Goal: Navigation & Orientation: Find specific page/section

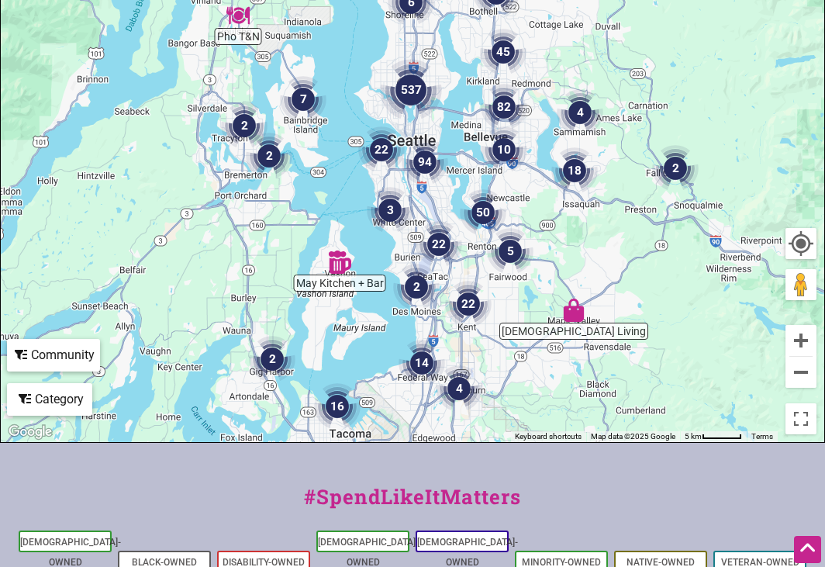
scroll to position [437, 0]
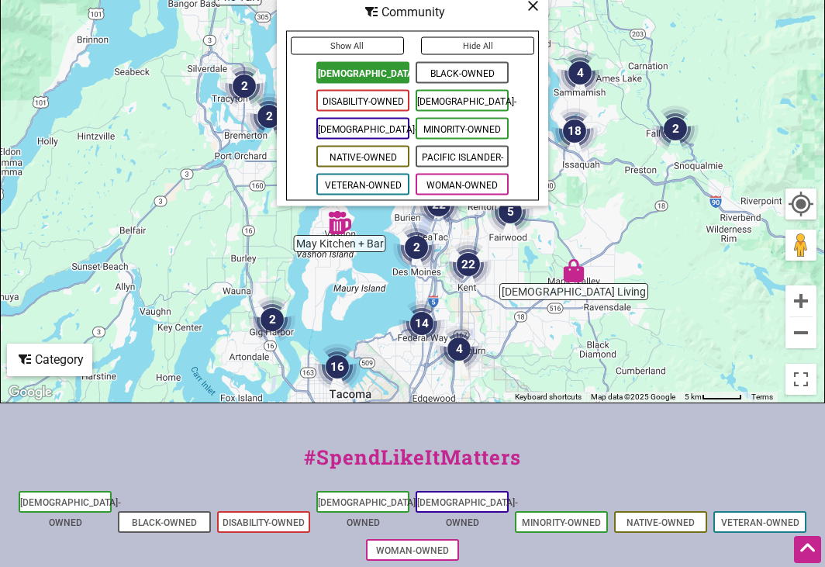
click at [366, 71] on span "[DEMOGRAPHIC_DATA]-Owned" at bounding box center [362, 72] width 93 height 22
click at [531, 5] on icon at bounding box center [533, 5] width 12 height 1
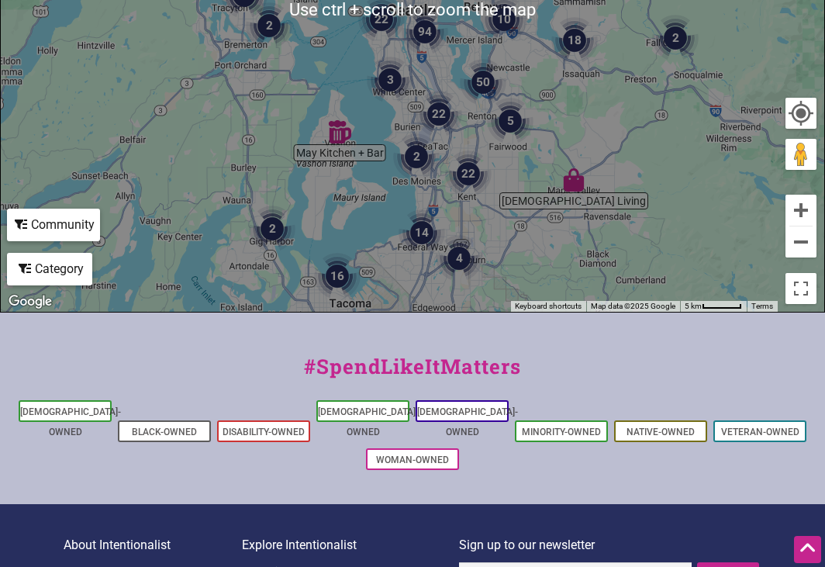
scroll to position [592, 0]
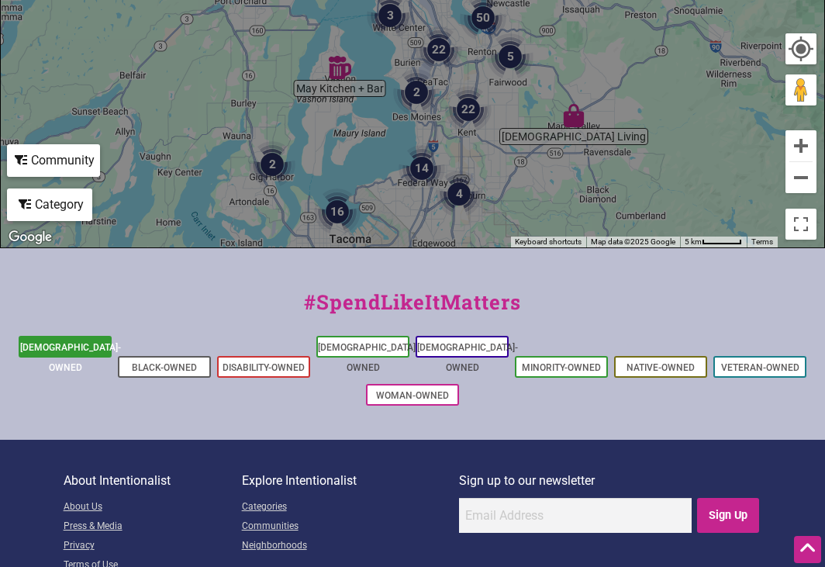
click at [93, 343] on link "[DEMOGRAPHIC_DATA]-Owned" at bounding box center [70, 357] width 101 height 31
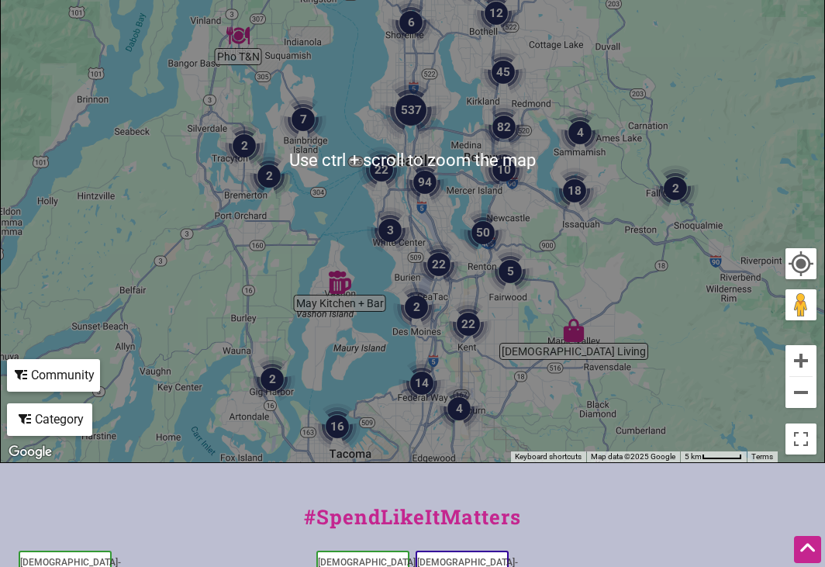
scroll to position [388, 0]
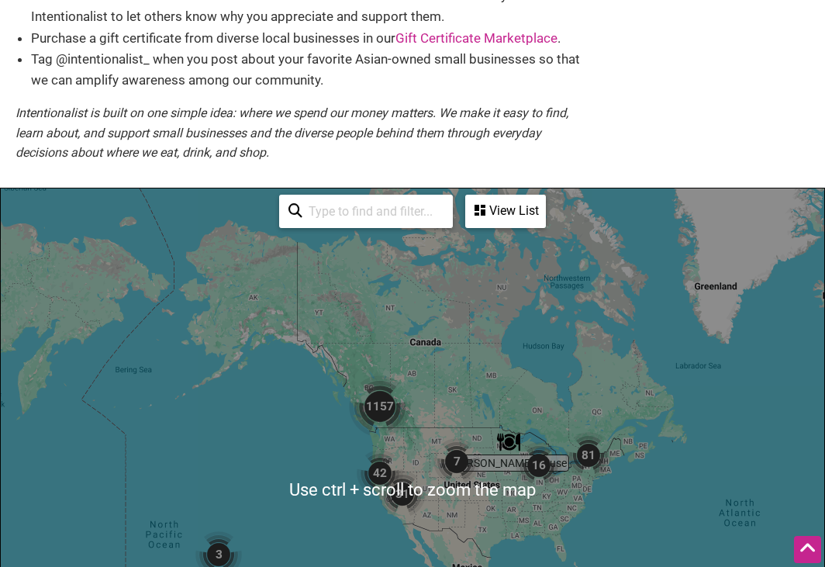
scroll to position [388, 0]
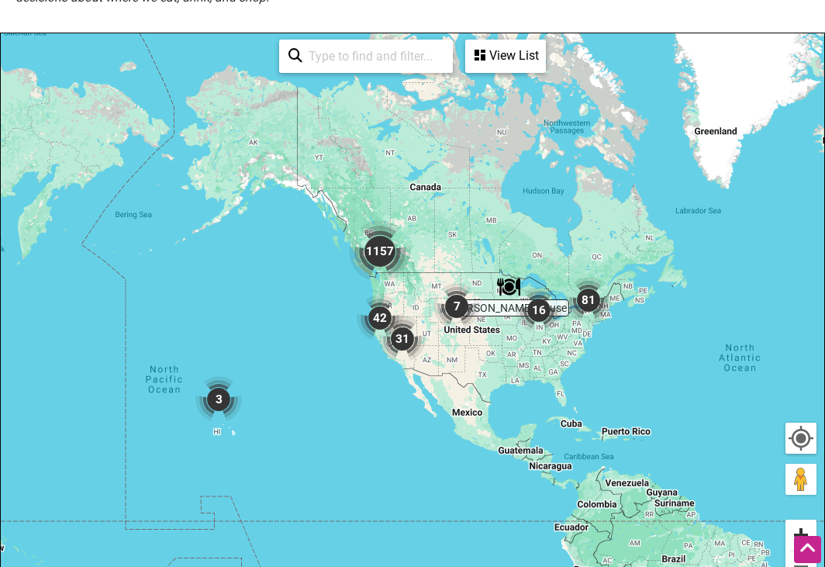
click at [797, 525] on button "Zoom in" at bounding box center [800, 534] width 31 height 31
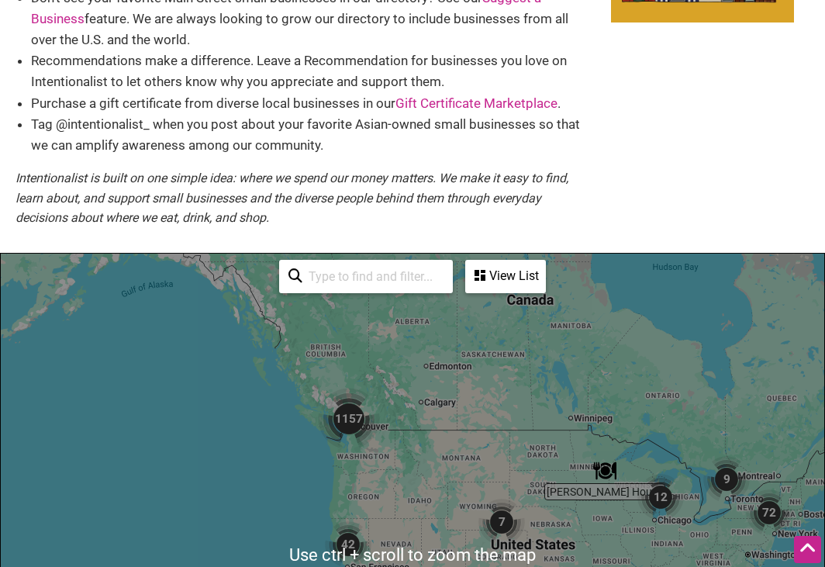
scroll to position [155, 0]
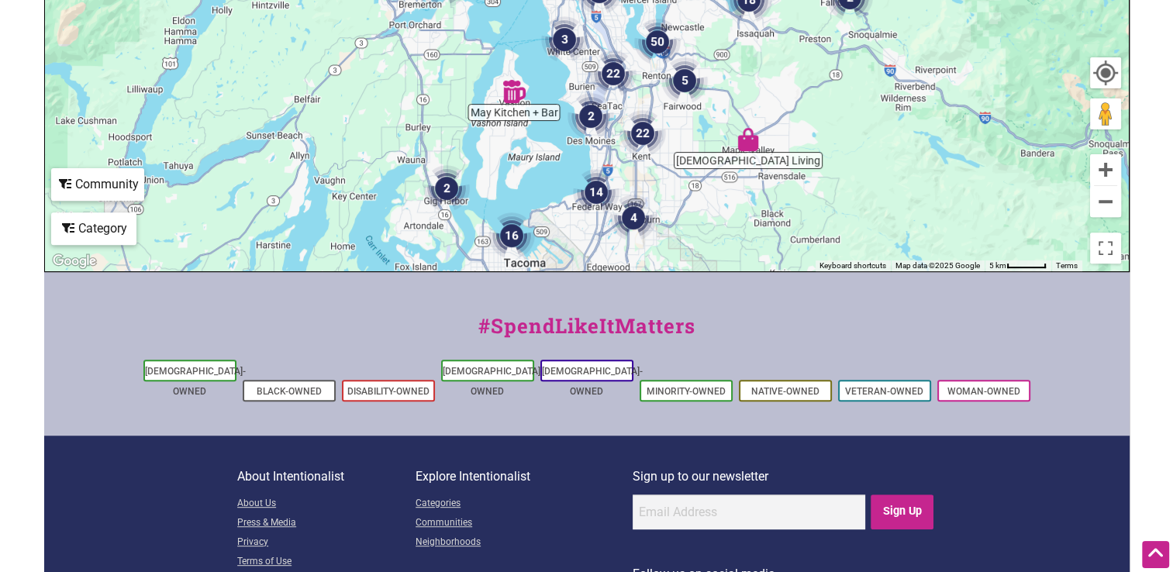
scroll to position [543, 0]
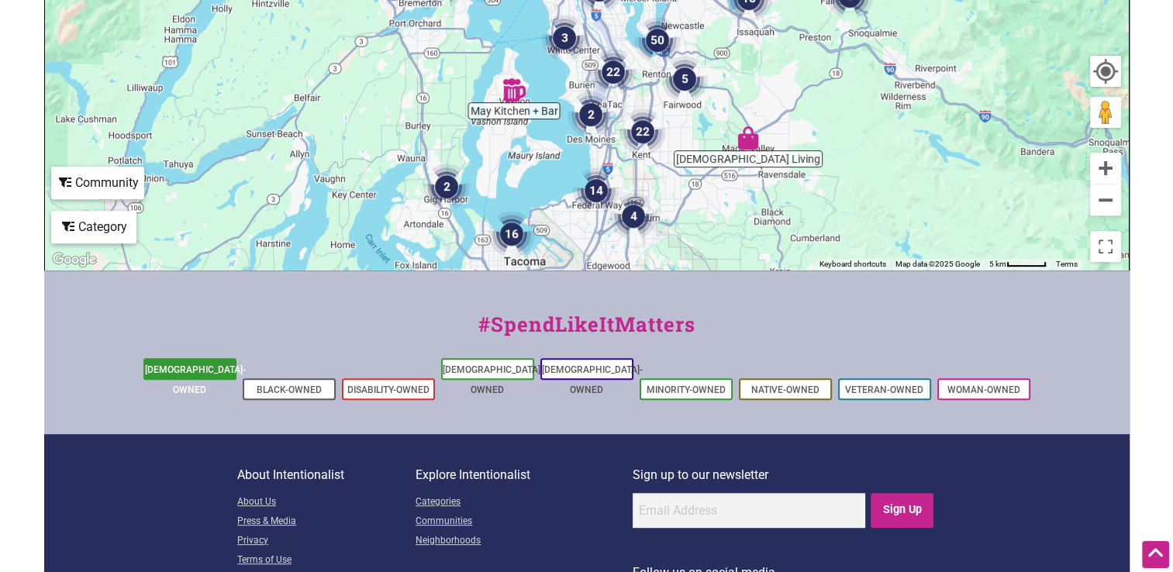
click at [192, 369] on link "[DEMOGRAPHIC_DATA]-Owned" at bounding box center [195, 379] width 101 height 31
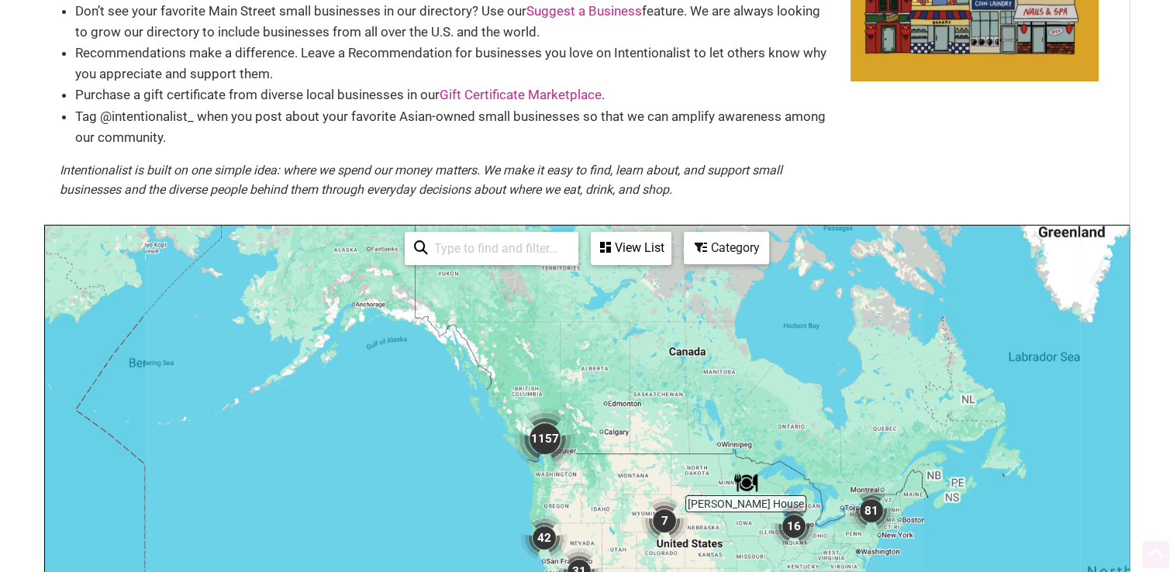
scroll to position [155, 0]
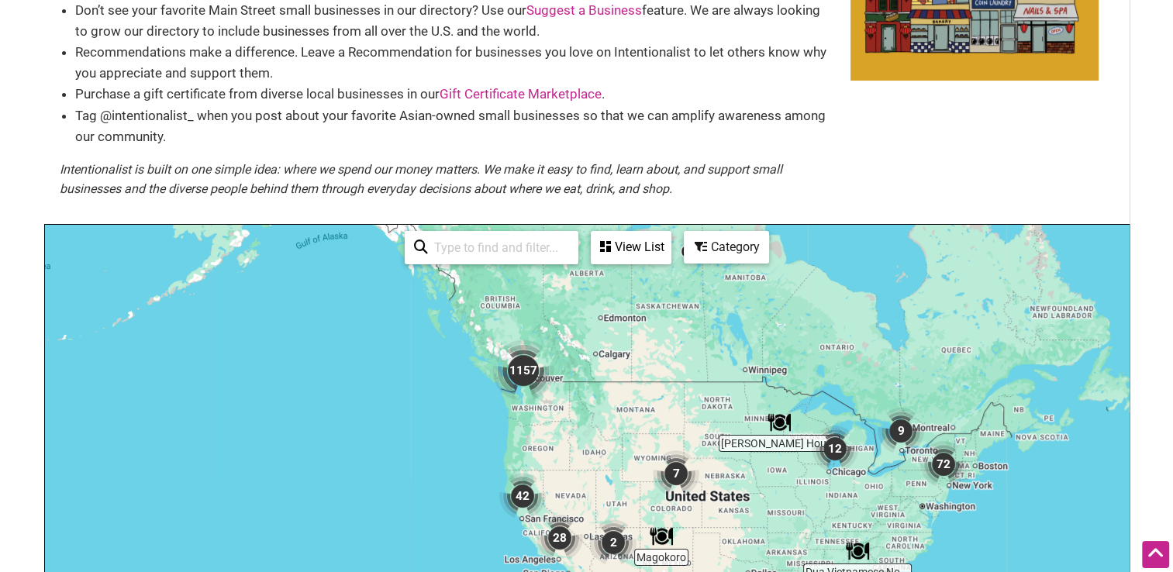
click at [521, 405] on div "To navigate, press the arrow keys." at bounding box center [587, 526] width 1084 height 603
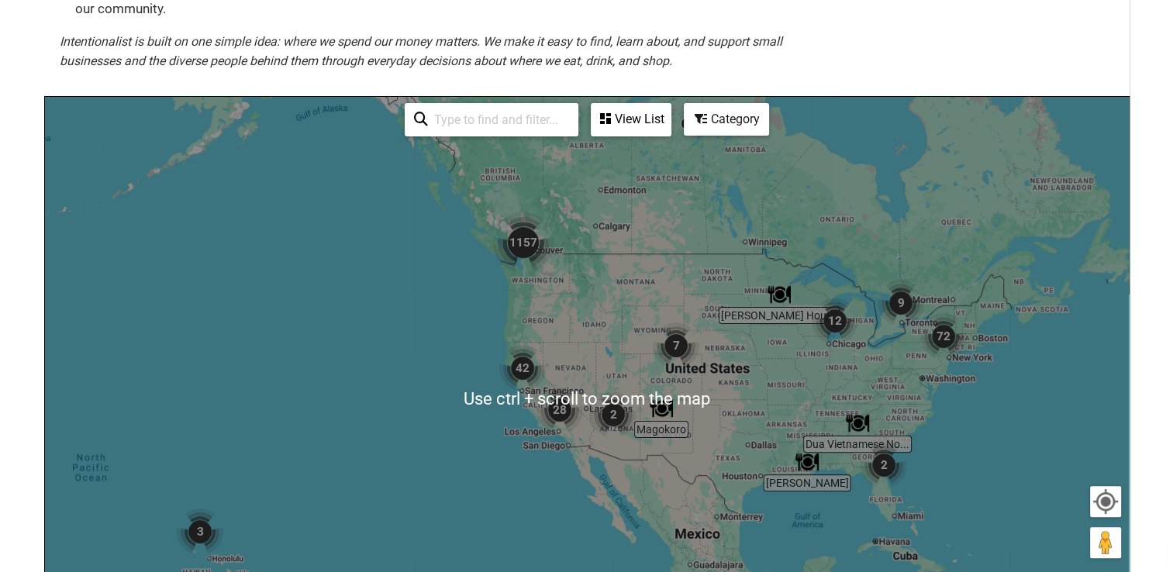
scroll to position [310, 0]
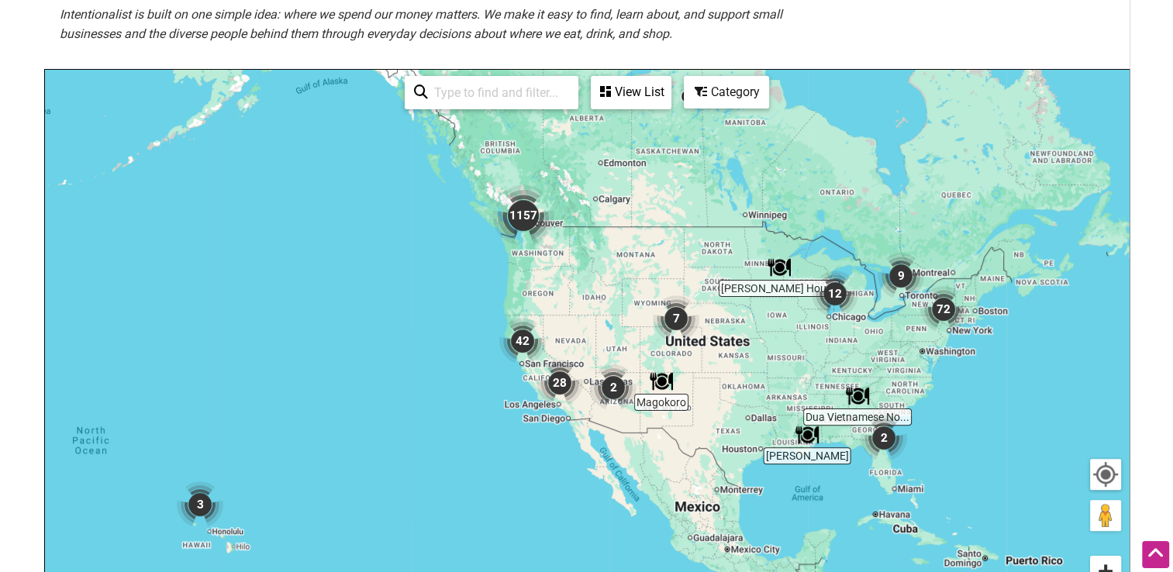
click at [1106, 563] on button "Zoom in" at bounding box center [1105, 571] width 31 height 31
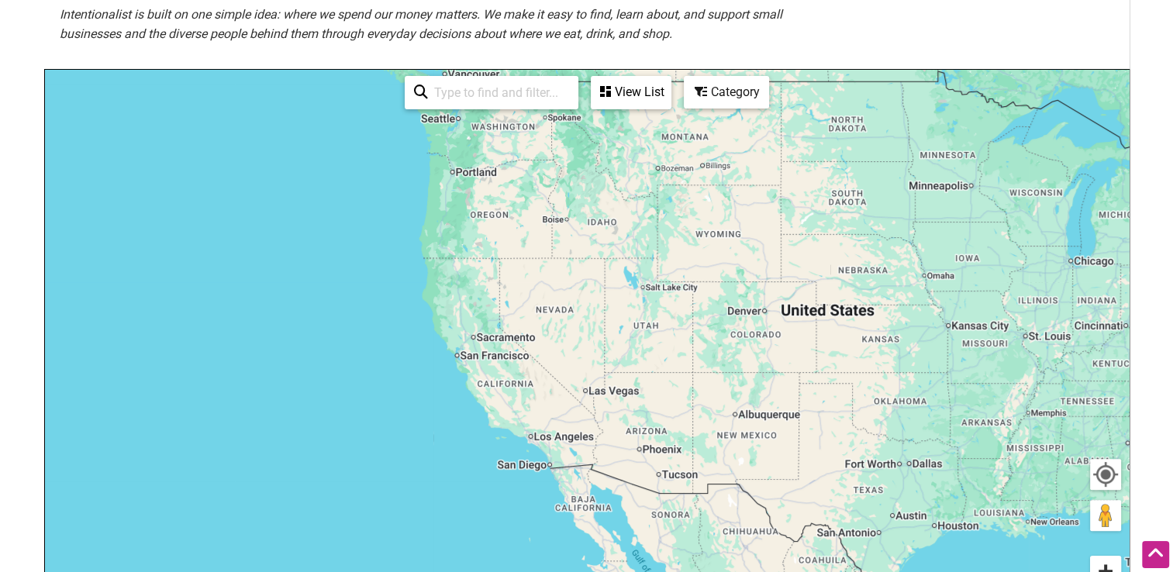
click at [1106, 563] on button "Zoom in" at bounding box center [1105, 571] width 31 height 31
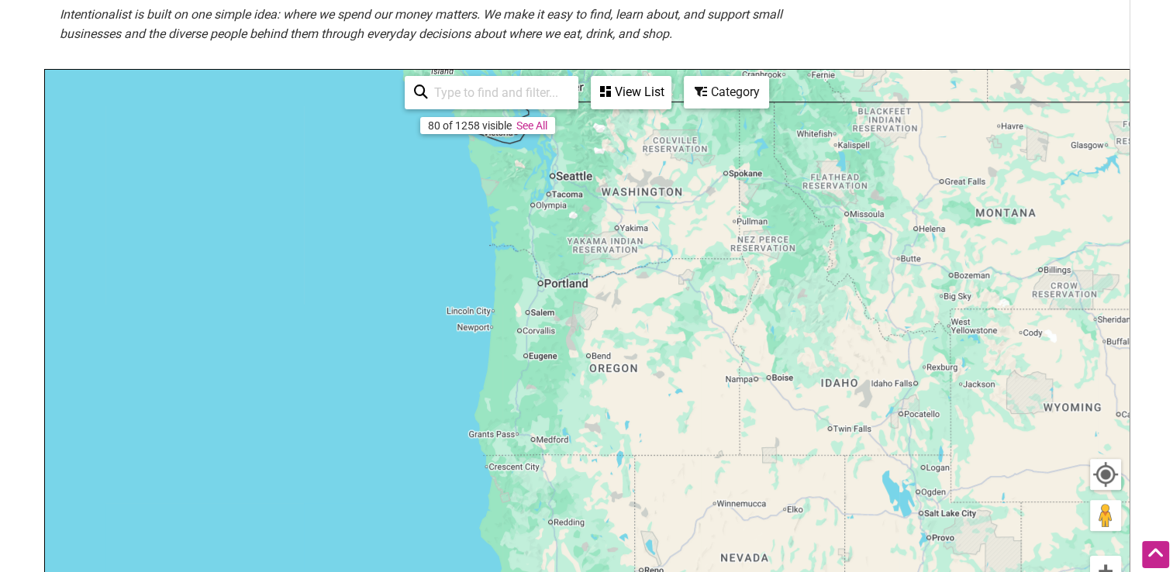
drag, startPoint x: 447, startPoint y: 238, endPoint x: 630, endPoint y: 490, distance: 311.4
click at [630, 490] on div "To navigate, press the arrow keys." at bounding box center [587, 371] width 1084 height 603
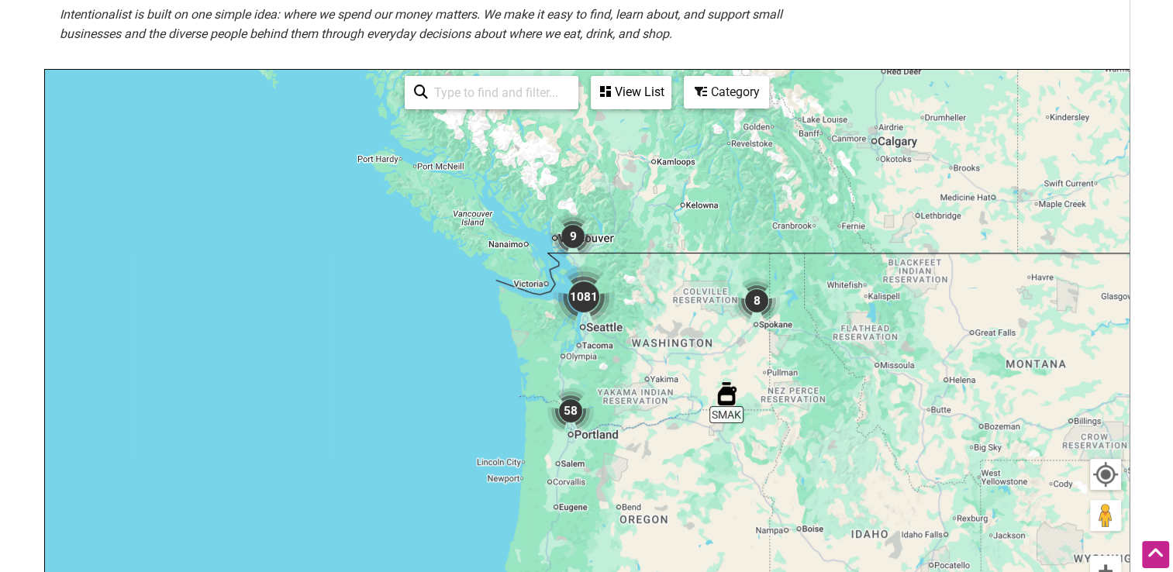
drag, startPoint x: 623, startPoint y: 205, endPoint x: 644, endPoint y: 362, distance: 158.1
click at [644, 362] on div "To navigate, press the arrow keys." at bounding box center [587, 371] width 1084 height 603
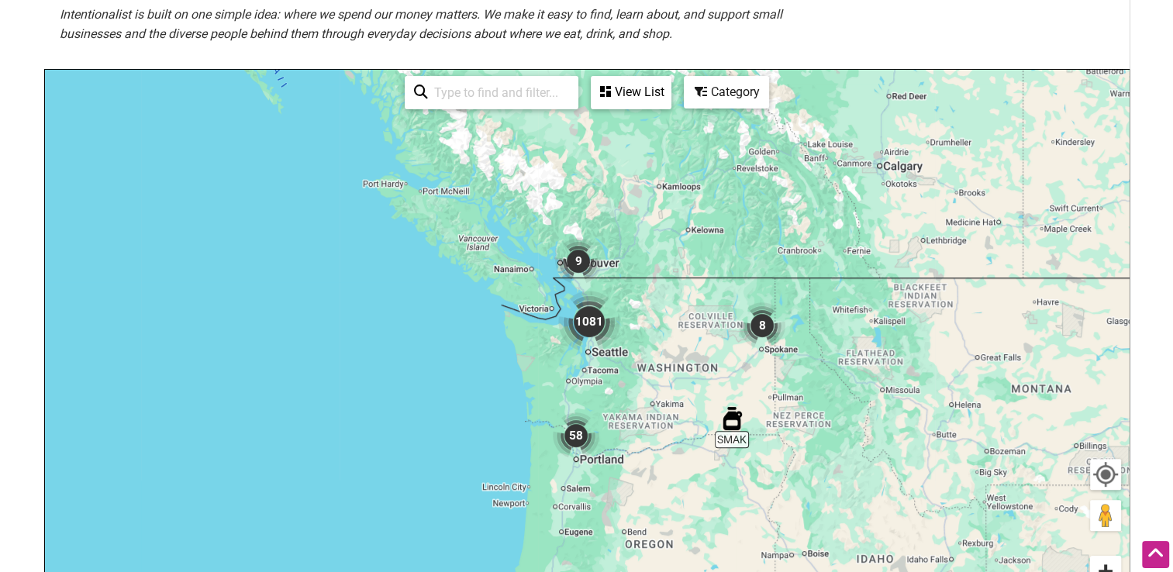
click at [1105, 567] on button "Zoom in" at bounding box center [1105, 571] width 31 height 31
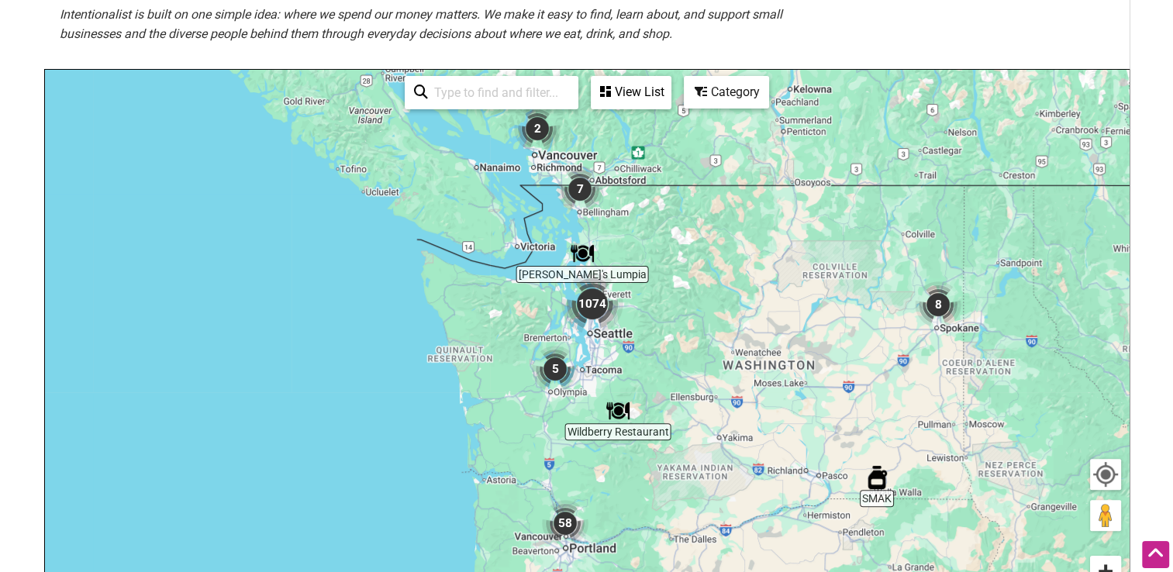
click at [1105, 567] on button "Zoom in" at bounding box center [1105, 571] width 31 height 31
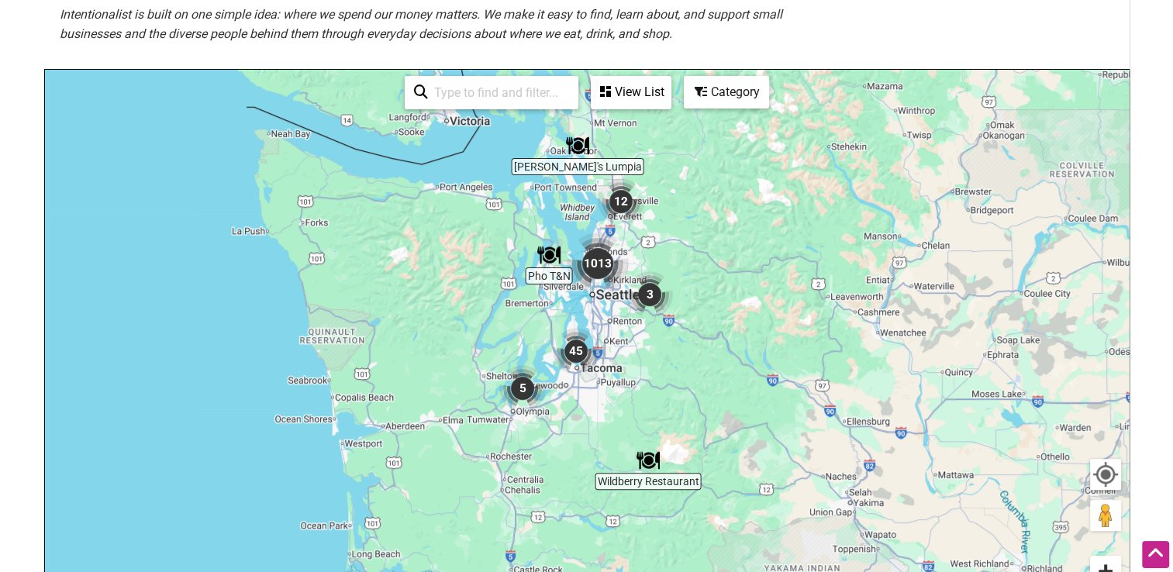
click at [1105, 567] on button "Zoom in" at bounding box center [1105, 571] width 31 height 31
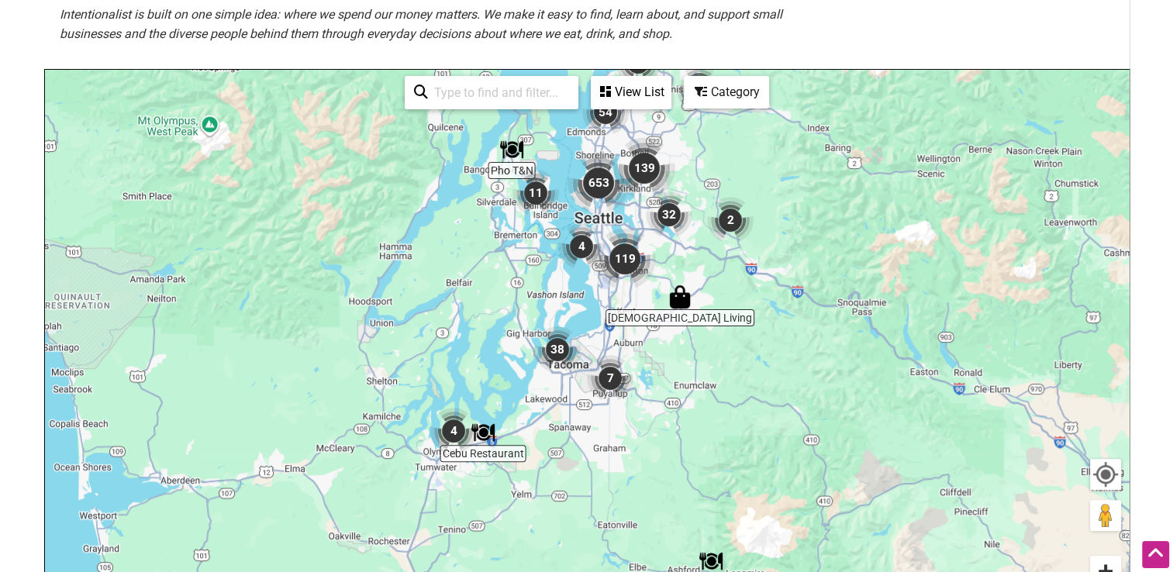
click at [1105, 563] on button "Zoom in" at bounding box center [1105, 571] width 31 height 31
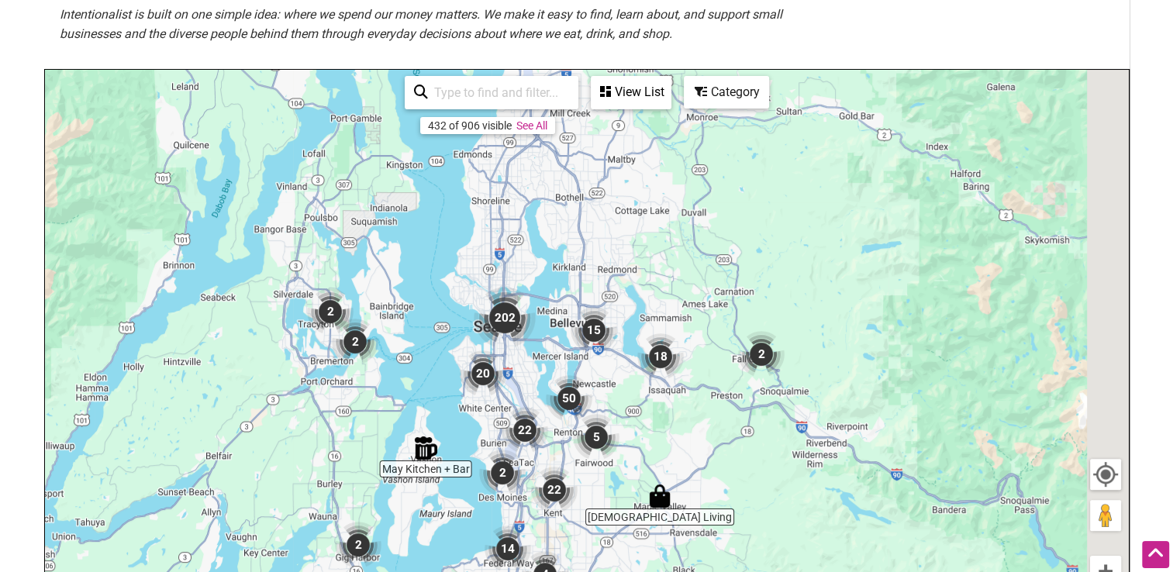
drag, startPoint x: 816, startPoint y: 161, endPoint x: 700, endPoint y: 431, distance: 293.5
click at [700, 431] on div "To navigate, press the arrow keys." at bounding box center [587, 371] width 1084 height 603
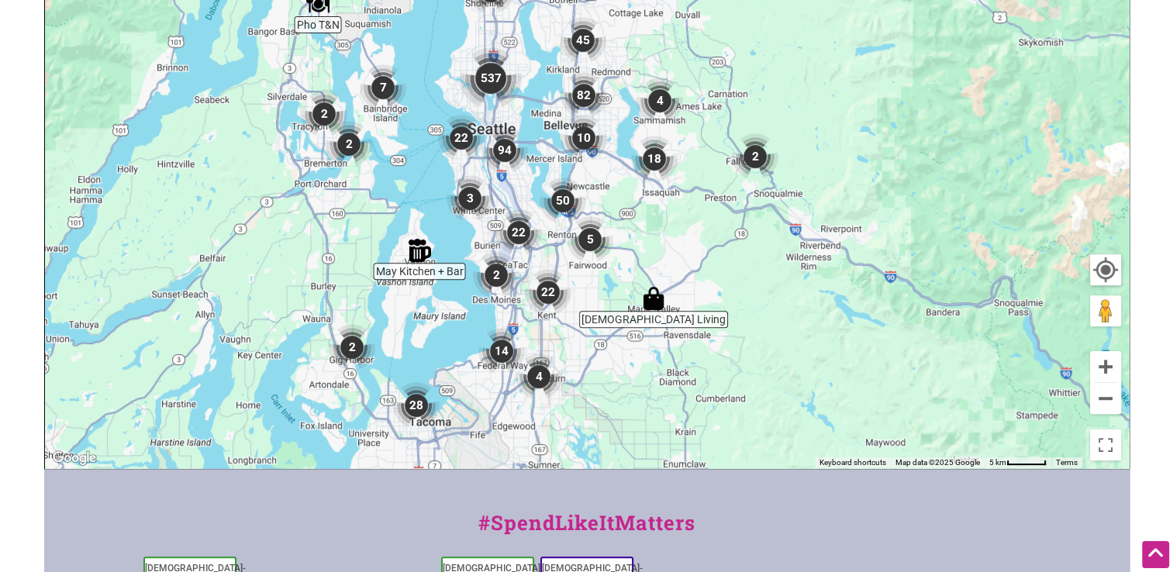
scroll to position [620, 0]
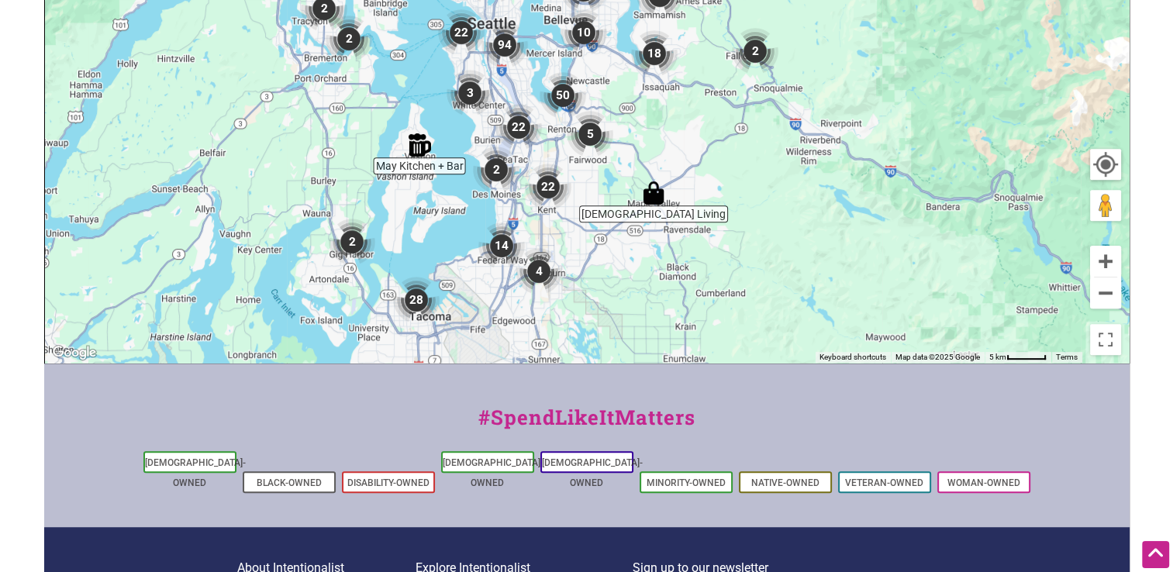
click at [454, 32] on img "22" at bounding box center [461, 32] width 47 height 47
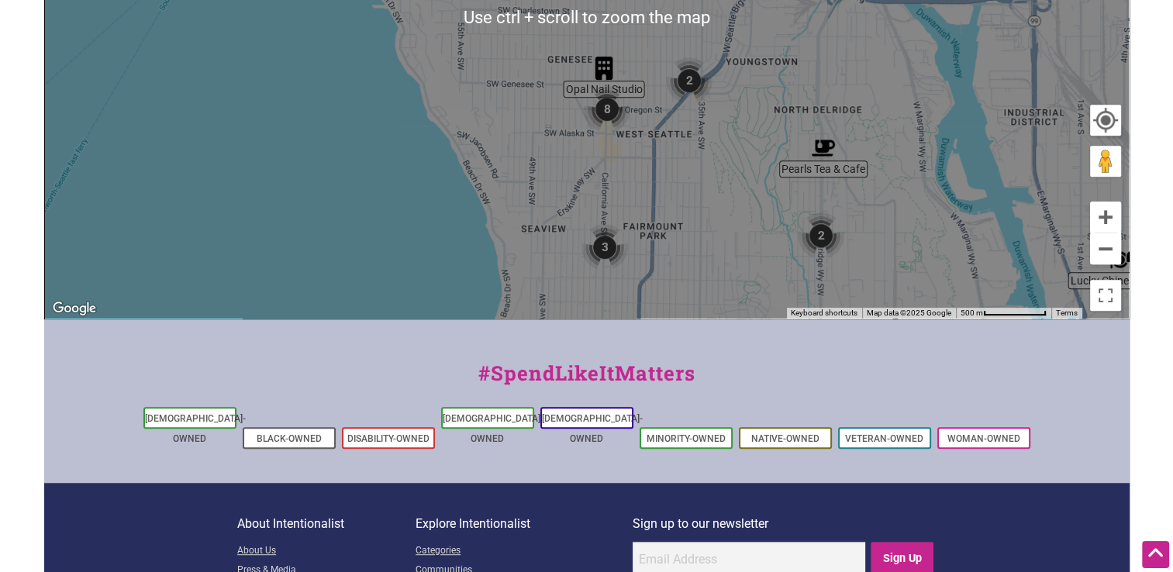
scroll to position [548, 0]
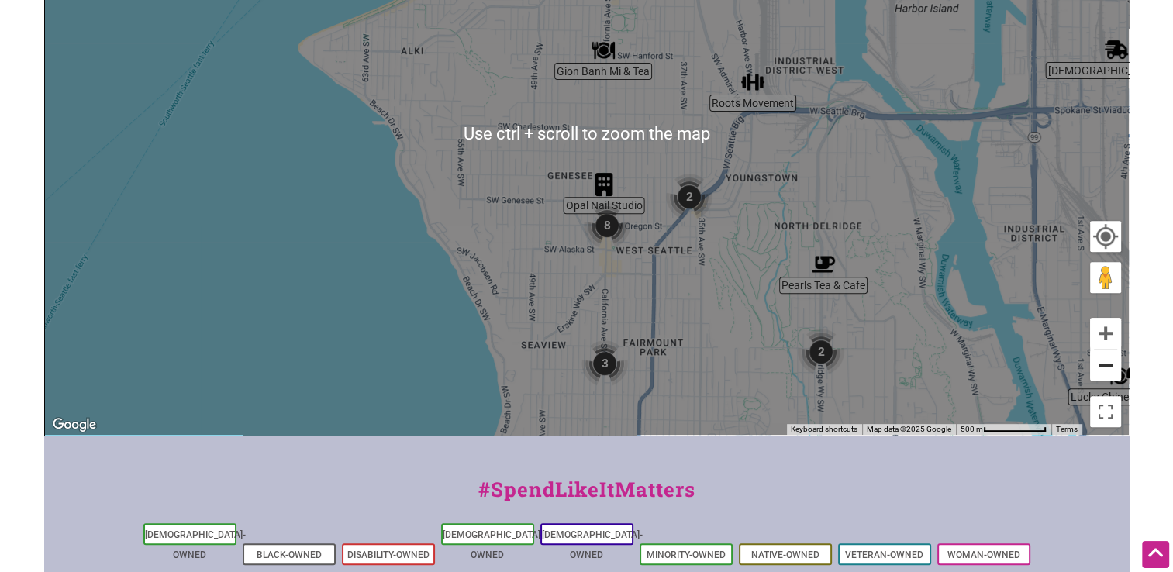
click at [1101, 371] on button "Zoom out" at bounding box center [1105, 365] width 31 height 31
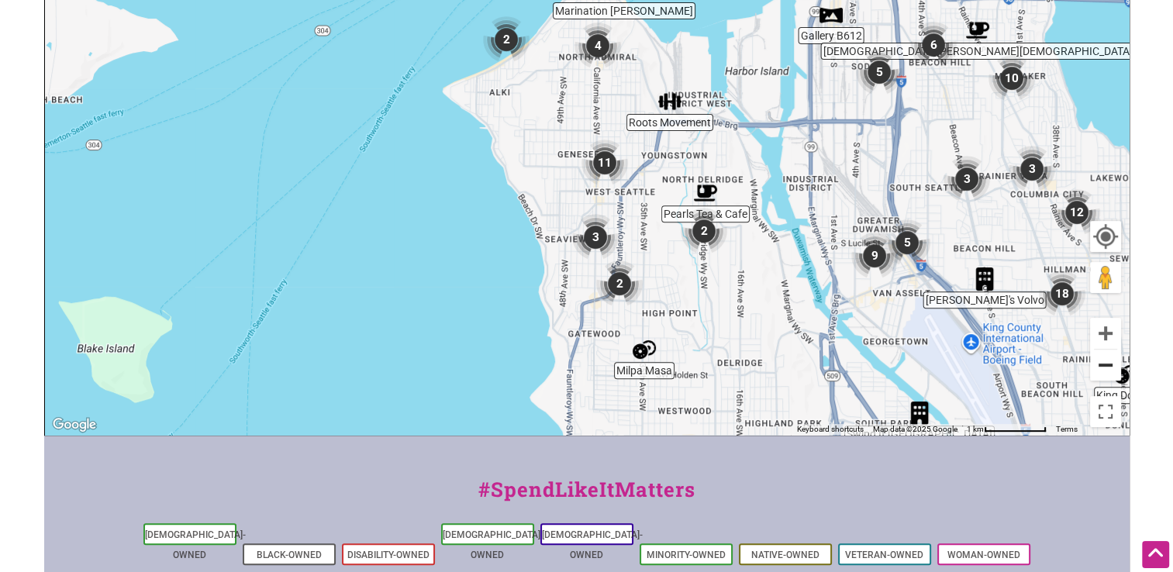
click at [1101, 371] on button "Zoom out" at bounding box center [1105, 365] width 31 height 31
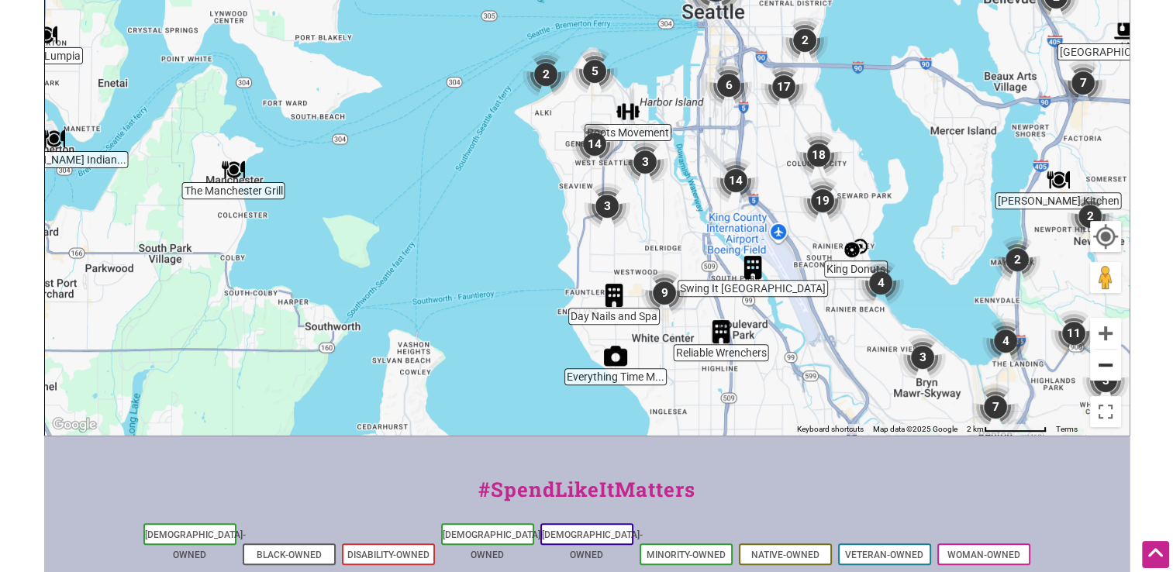
click at [1100, 368] on button "Zoom out" at bounding box center [1105, 365] width 31 height 31
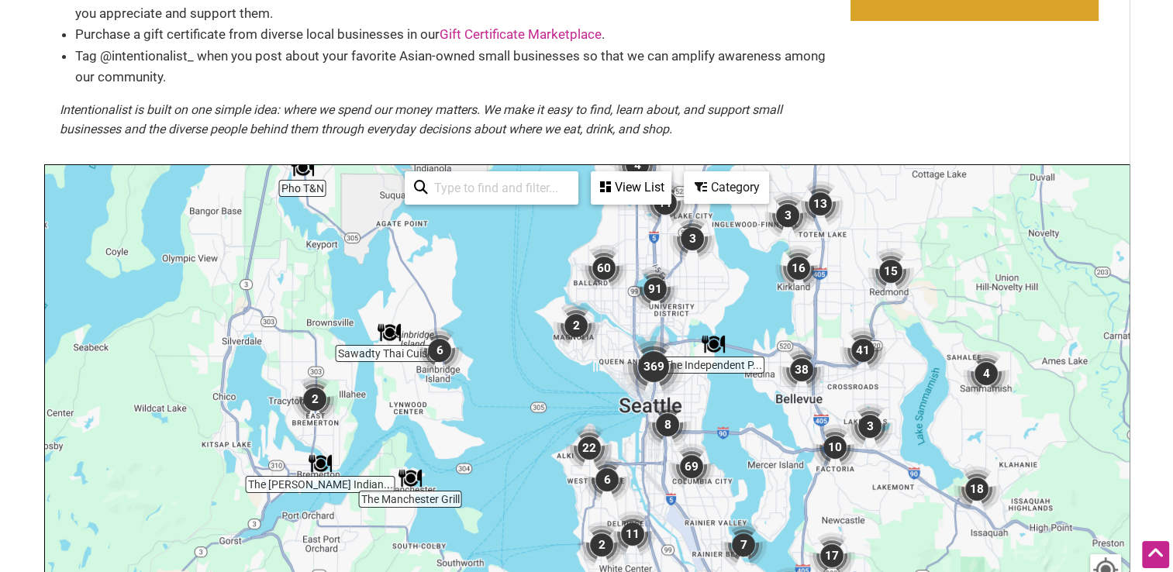
scroll to position [5, 0]
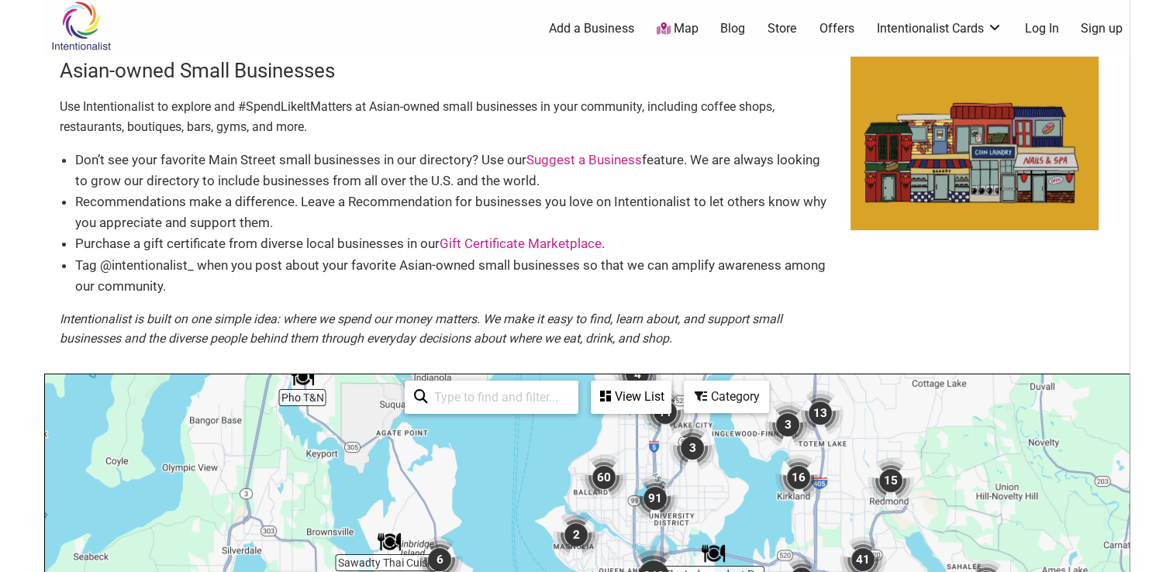
click at [630, 397] on div "View List" at bounding box center [631, 396] width 78 height 29
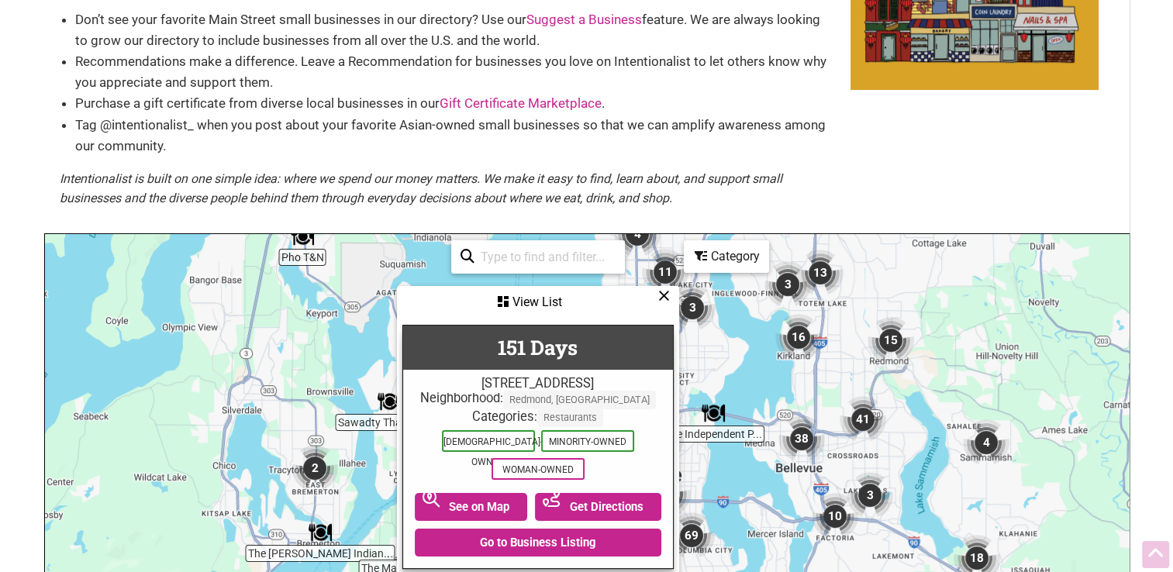
scroll to position [160, 0]
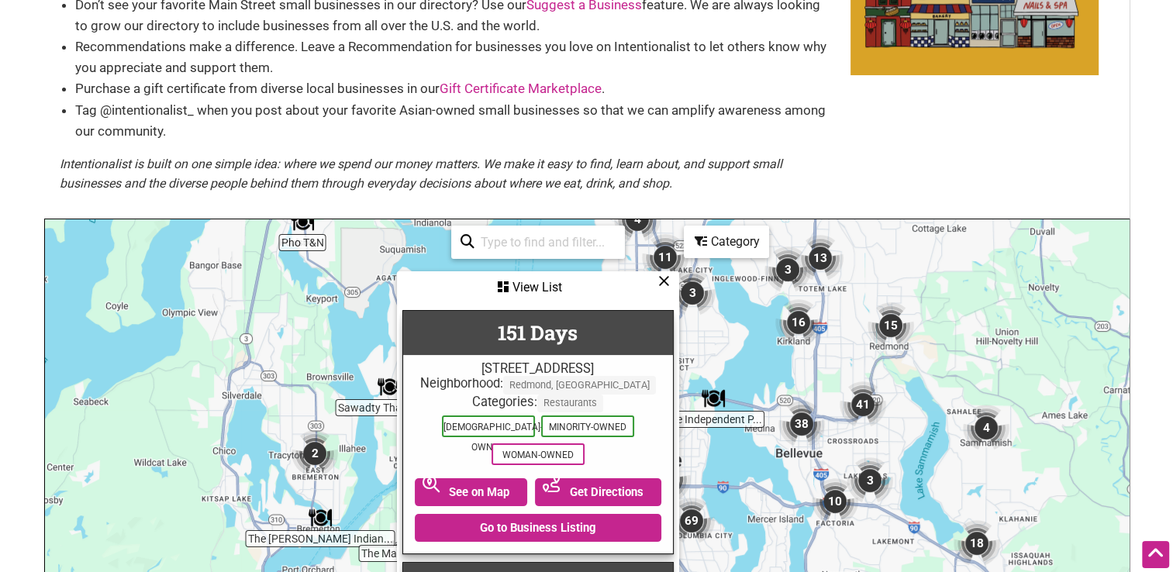
click at [668, 281] on icon at bounding box center [664, 281] width 12 height 1
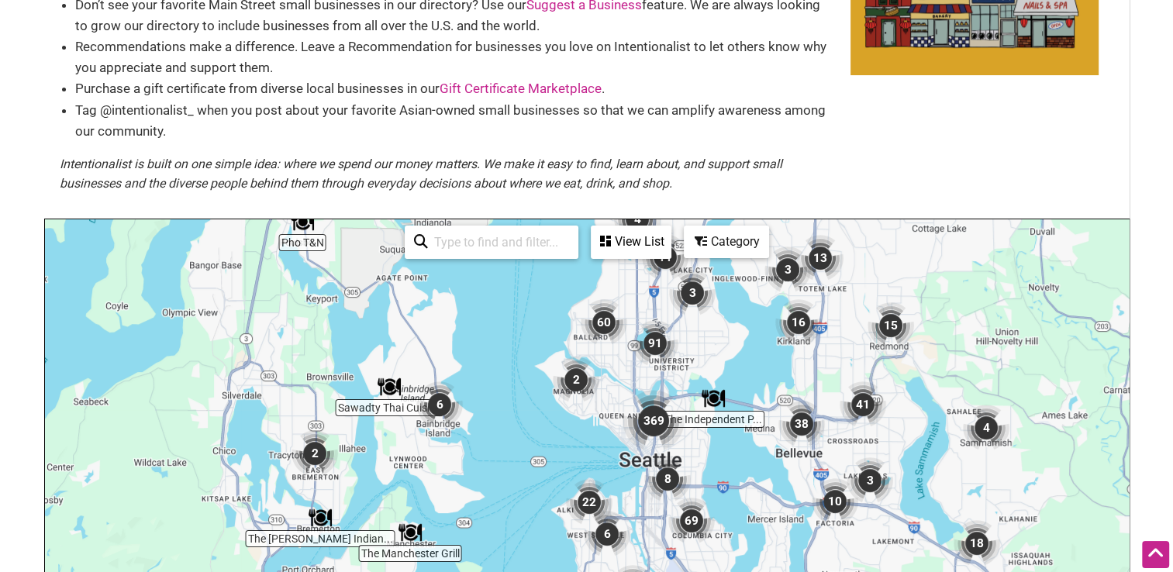
click at [729, 352] on div "To navigate, press the arrow keys." at bounding box center [587, 520] width 1084 height 603
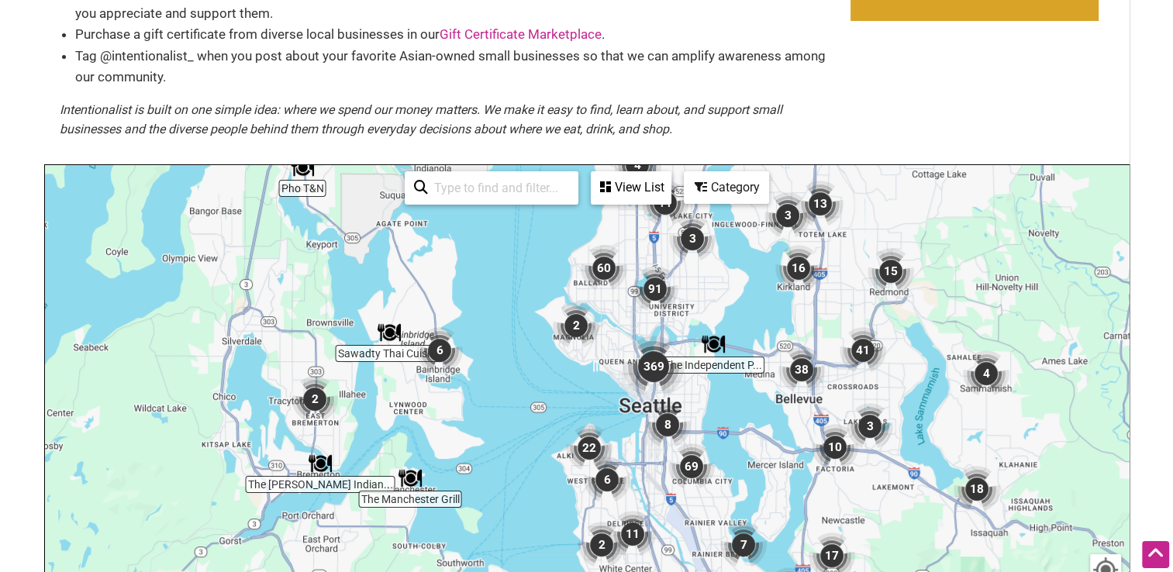
scroll to position [238, 0]
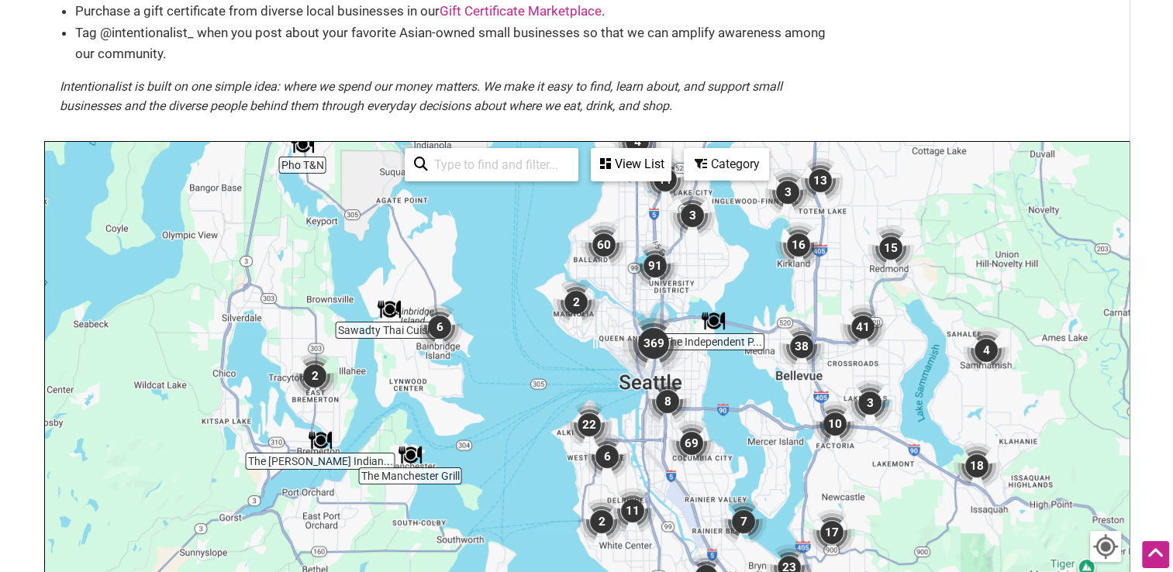
click at [996, 225] on div "To navigate, press the arrow keys." at bounding box center [587, 443] width 1084 height 603
click at [702, 164] on icon at bounding box center [701, 163] width 12 height 12
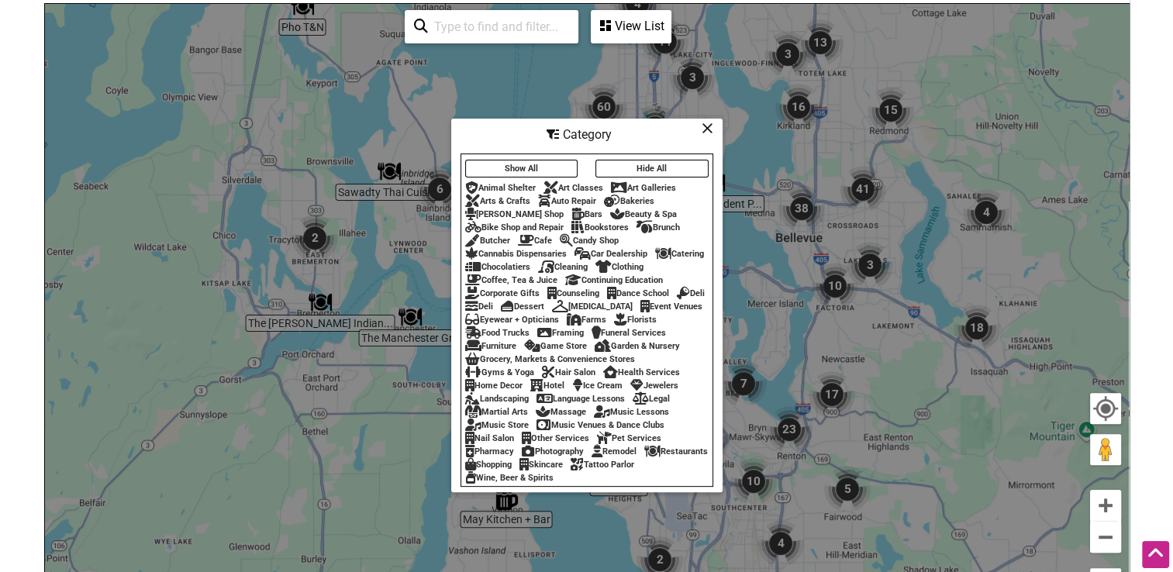
scroll to position [393, 0]
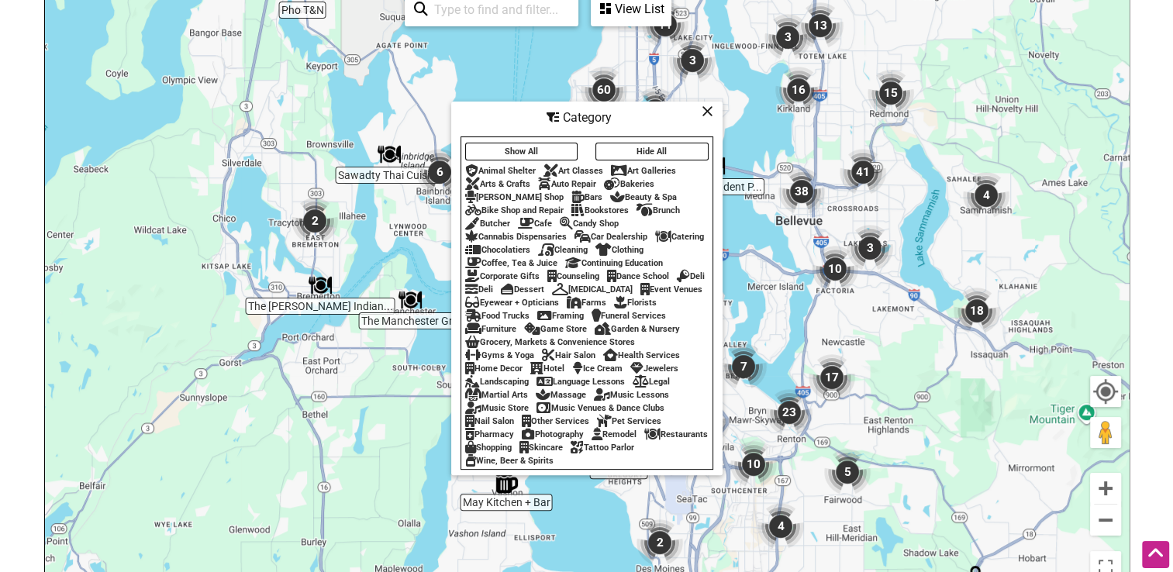
click at [709, 111] on icon at bounding box center [708, 111] width 12 height 1
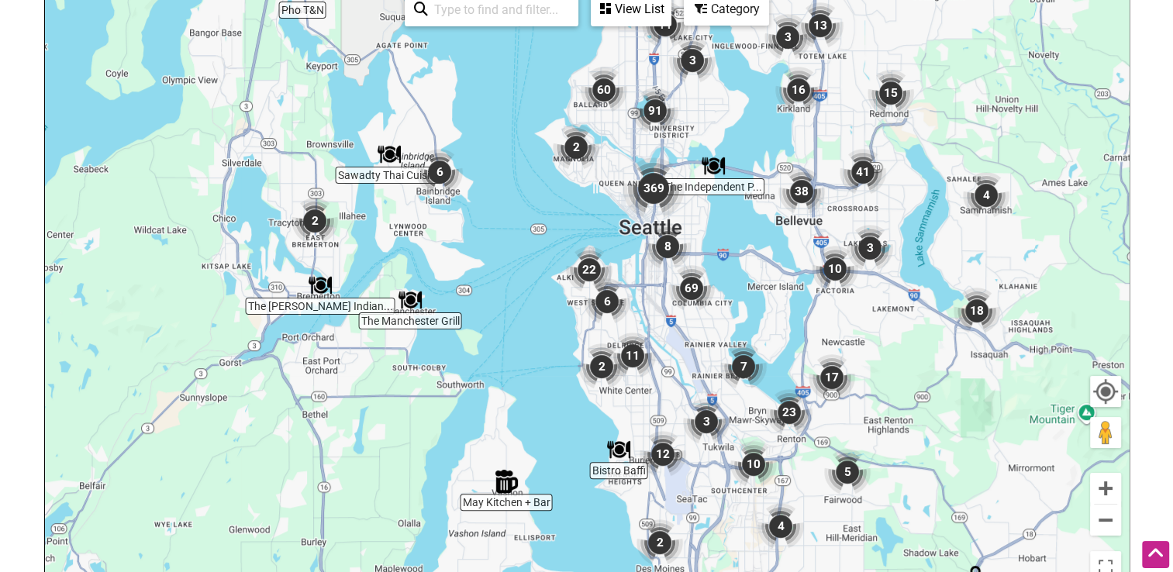
click at [609, 10] on icon at bounding box center [605, 8] width 11 height 12
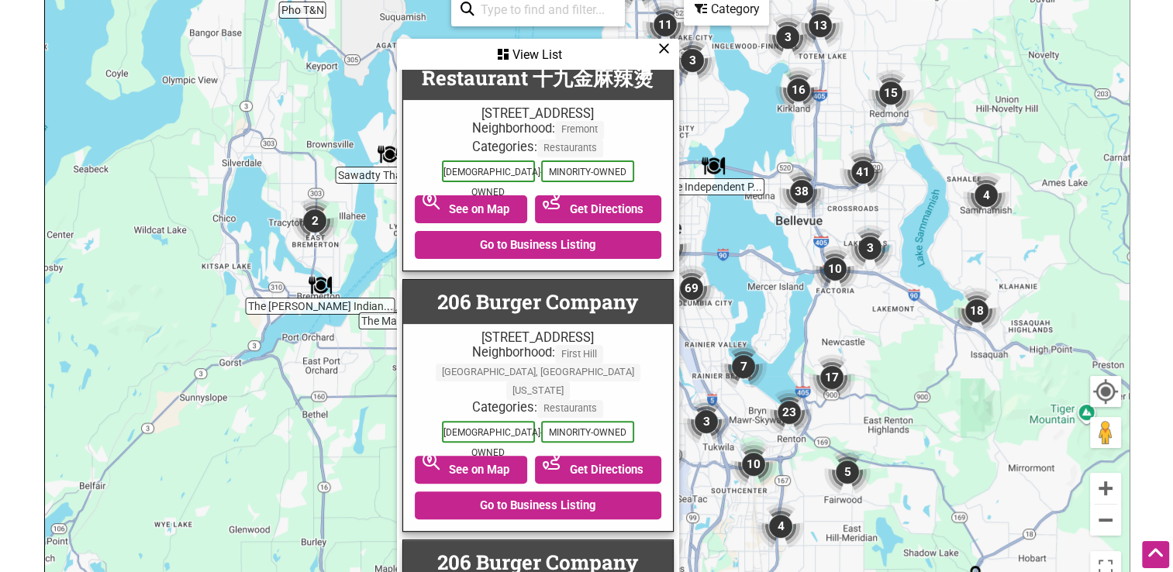
scroll to position [310, 0]
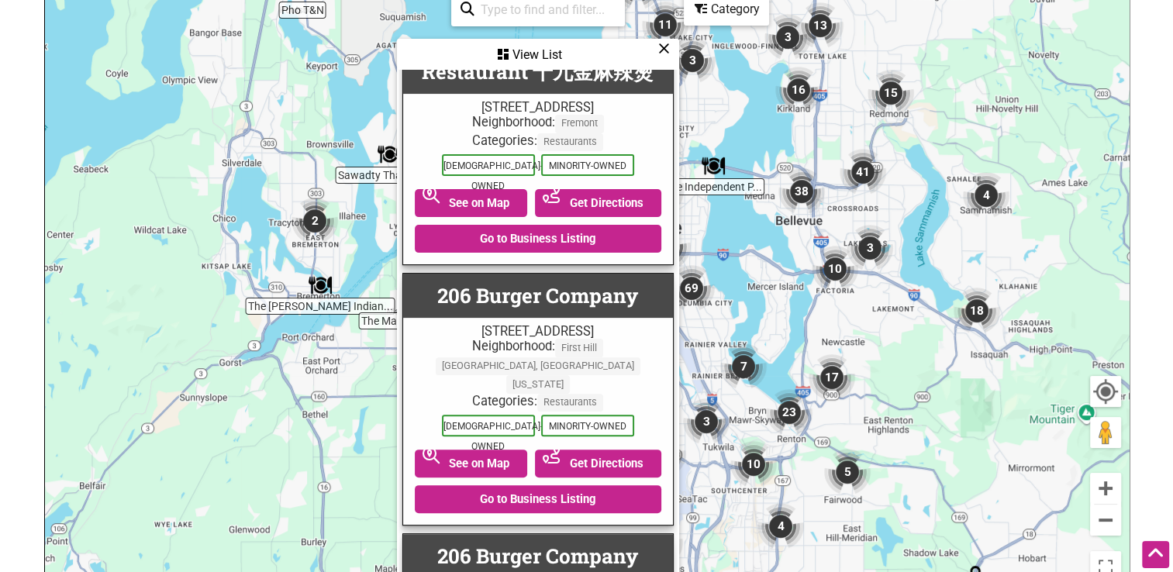
click at [661, 49] on icon at bounding box center [664, 48] width 12 height 1
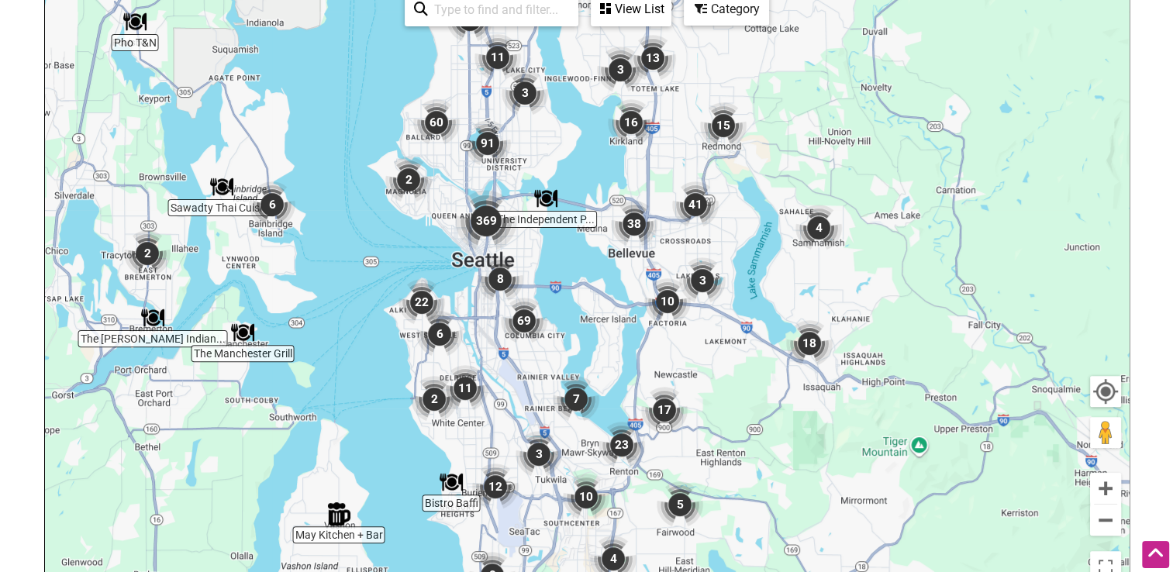
drag, startPoint x: 1072, startPoint y: 131, endPoint x: 899, endPoint y: 163, distance: 175.8
click at [899, 163] on div "To navigate, press the arrow keys." at bounding box center [587, 288] width 1084 height 603
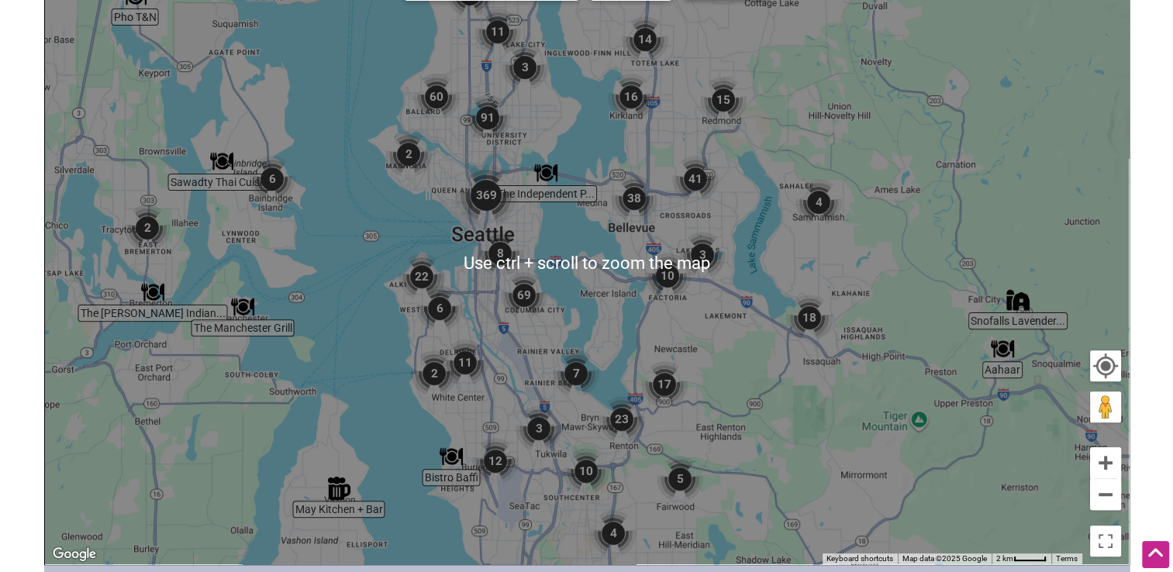
scroll to position [393, 0]
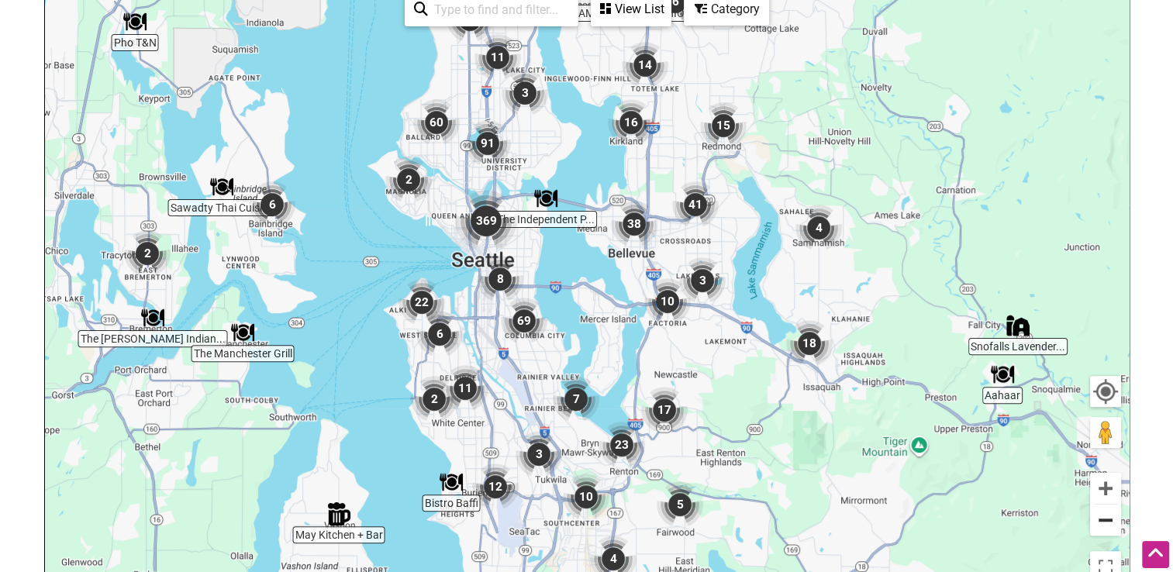
click at [1111, 519] on button "Zoom out" at bounding box center [1105, 520] width 31 height 31
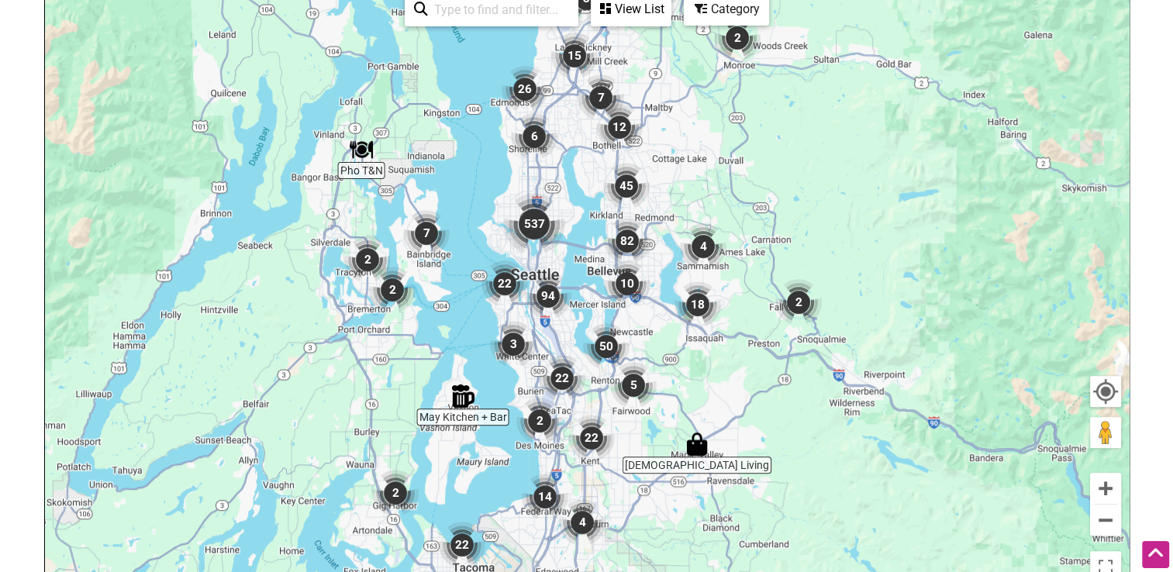
click at [216, 408] on div "To navigate, press the arrow keys." at bounding box center [587, 288] width 1084 height 603
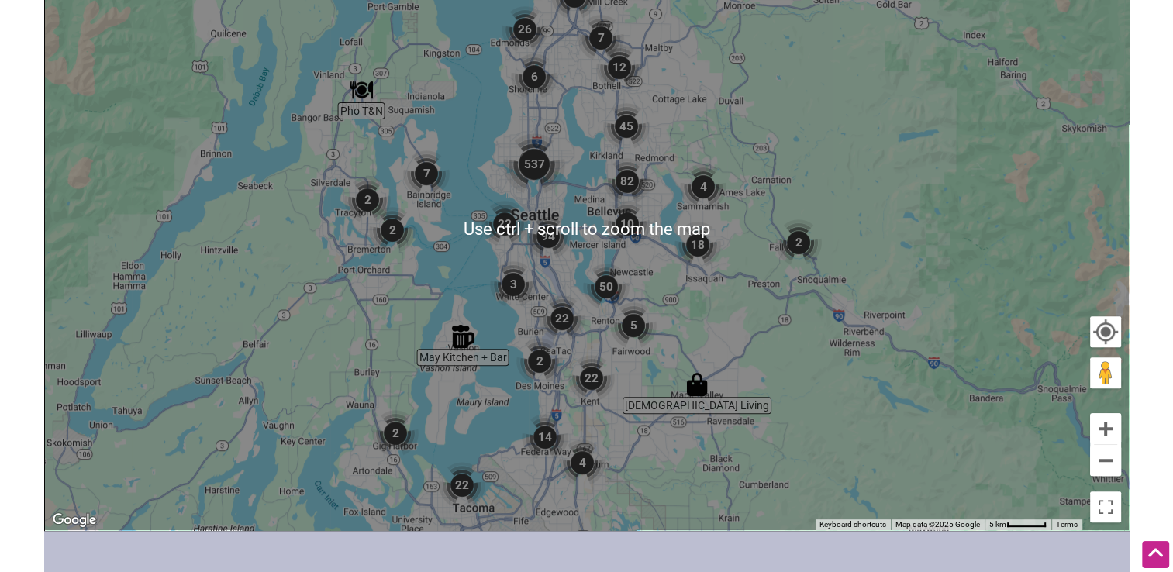
scroll to position [471, 0]
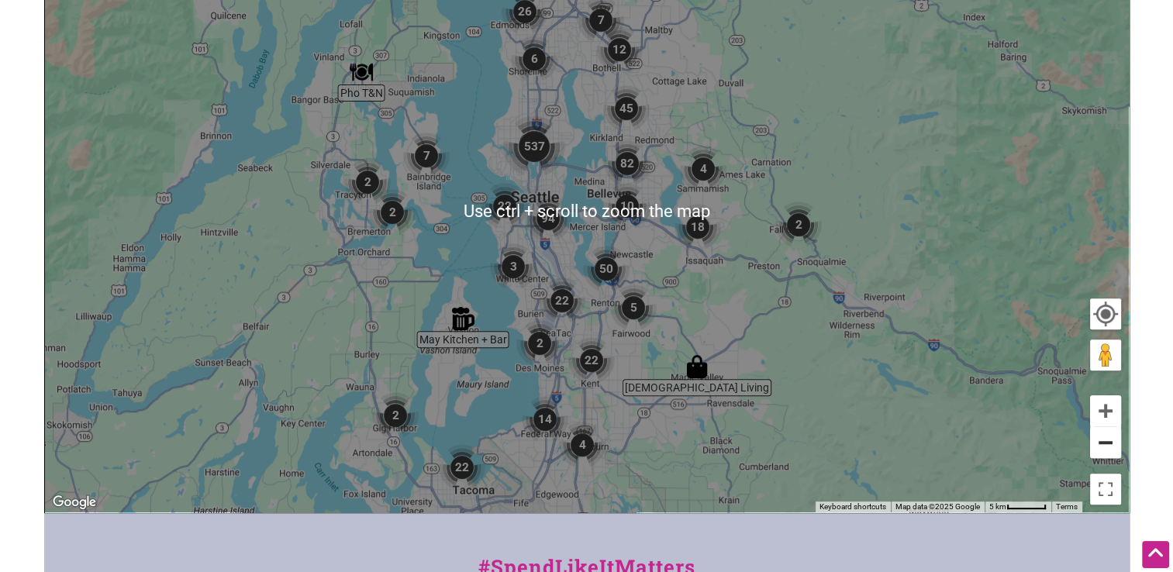
click at [1099, 444] on button "Zoom out" at bounding box center [1105, 442] width 31 height 31
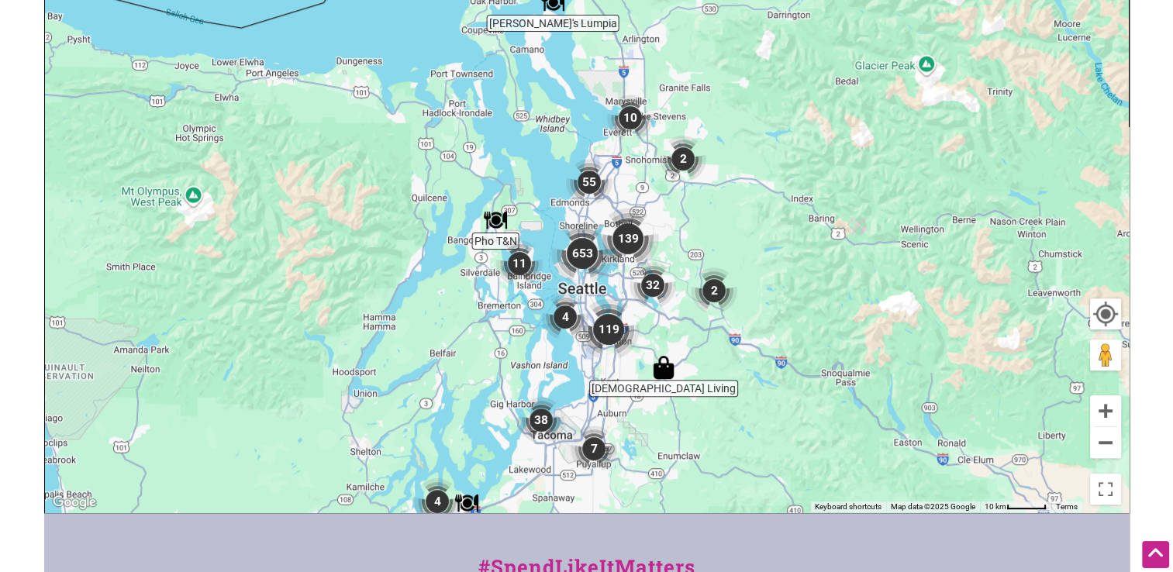
drag, startPoint x: 831, startPoint y: 215, endPoint x: 853, endPoint y: 302, distance: 90.3
click at [853, 302] on div "To navigate, press the arrow keys." at bounding box center [587, 210] width 1084 height 603
click at [1100, 413] on button "Zoom in" at bounding box center [1105, 410] width 31 height 31
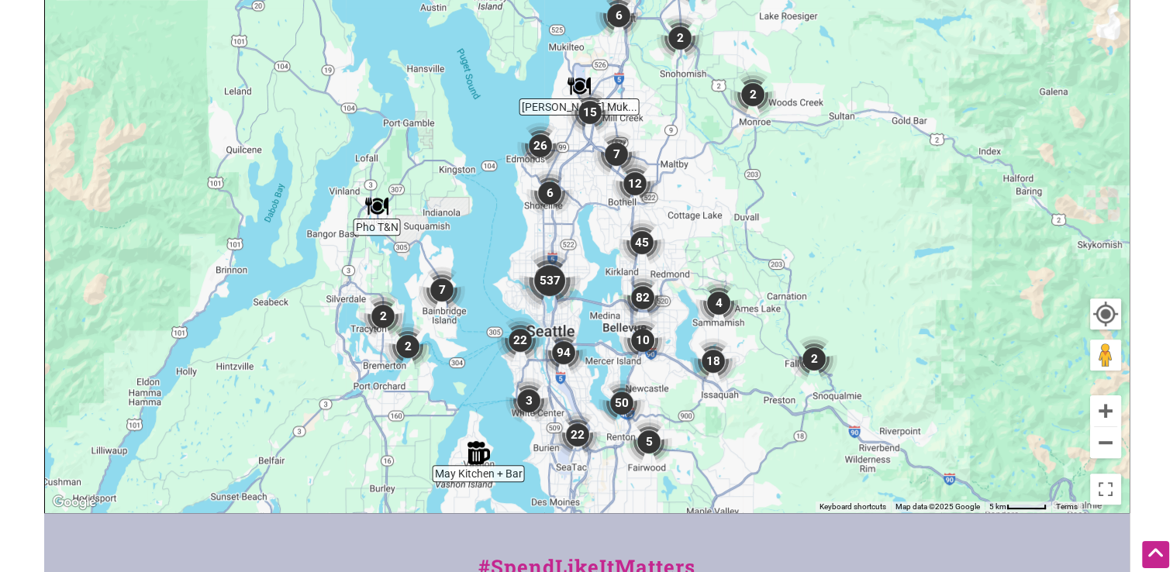
drag, startPoint x: 876, startPoint y: 321, endPoint x: 847, endPoint y: 285, distance: 46.3
click at [847, 285] on div "To navigate, press the arrow keys." at bounding box center [587, 210] width 1084 height 603
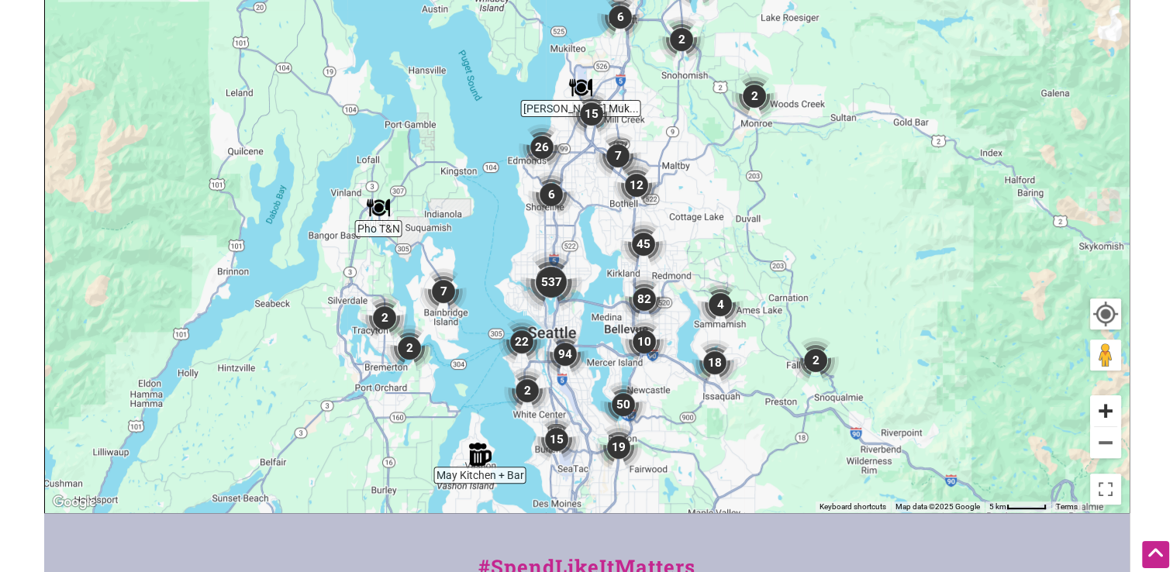
click at [1102, 409] on button "Zoom in" at bounding box center [1105, 410] width 31 height 31
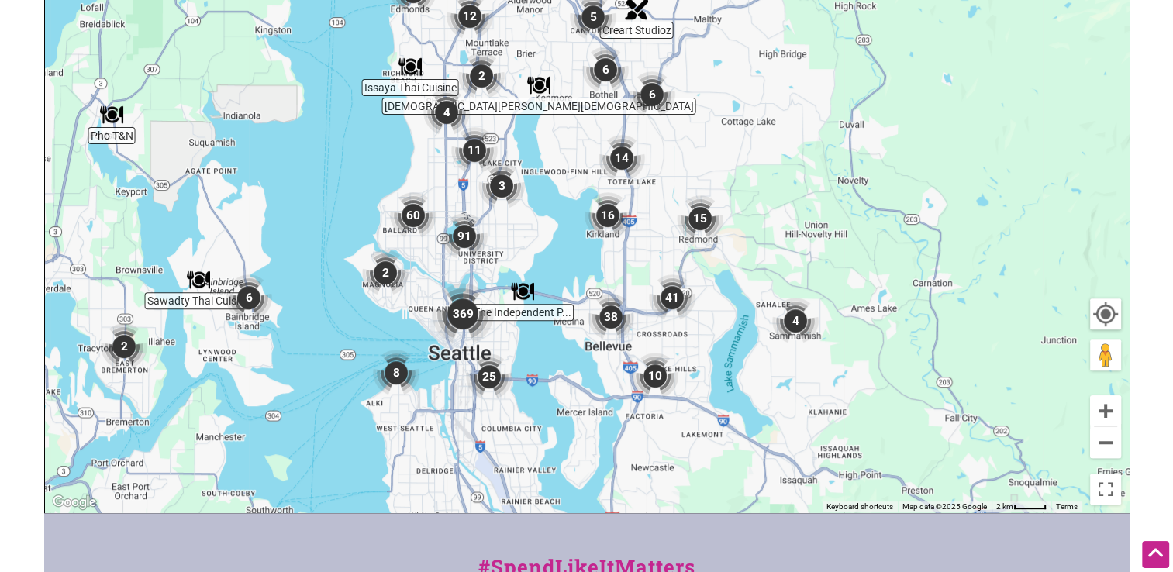
drag, startPoint x: 1049, startPoint y: 333, endPoint x: 989, endPoint y: 227, distance: 122.2
click at [989, 227] on div "To navigate, press the arrow keys." at bounding box center [587, 210] width 1084 height 603
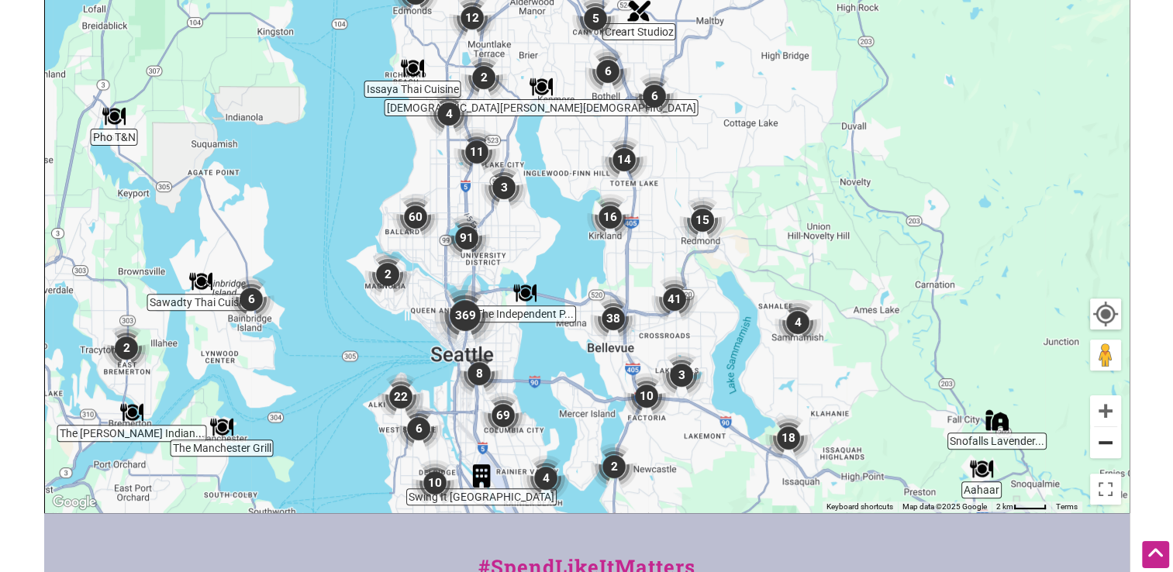
click at [1106, 447] on button "Zoom out" at bounding box center [1105, 442] width 31 height 31
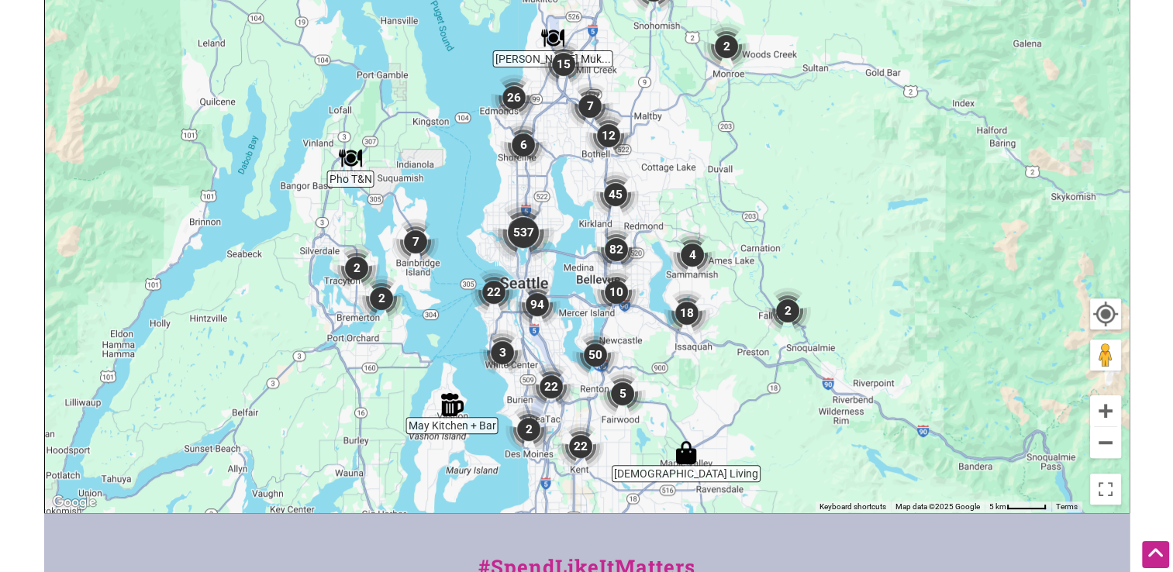
drag, startPoint x: 470, startPoint y: 1, endPoint x: 468, endPoint y: 9, distance: 8.7
click at [468, 9] on div "To navigate, press the arrow keys." at bounding box center [587, 210] width 1084 height 603
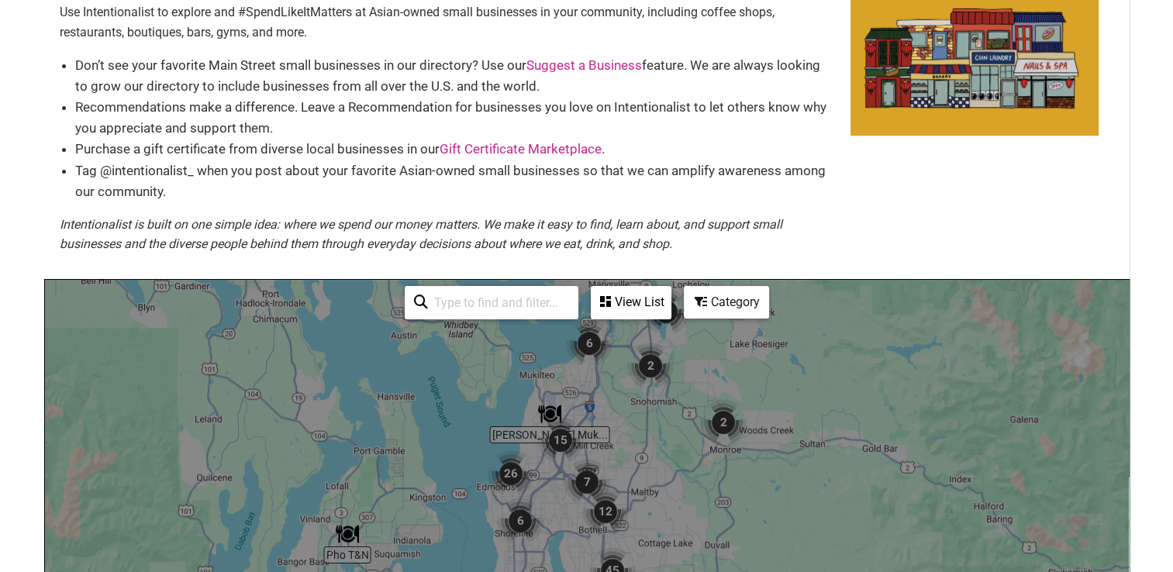
scroll to position [0, 0]
